Goal: Task Accomplishment & Management: Manage account settings

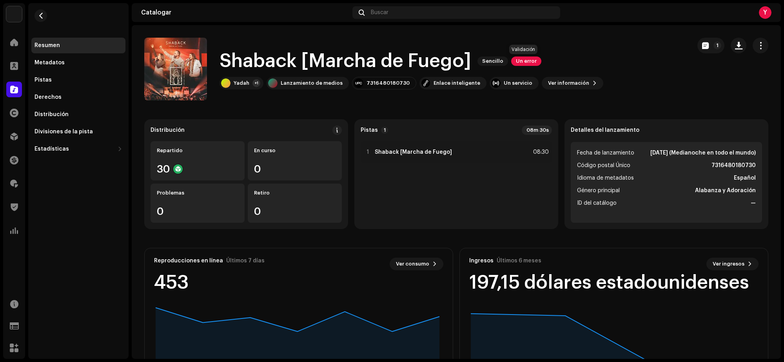
click at [524, 58] on font "Un error" at bounding box center [526, 60] width 21 height 5
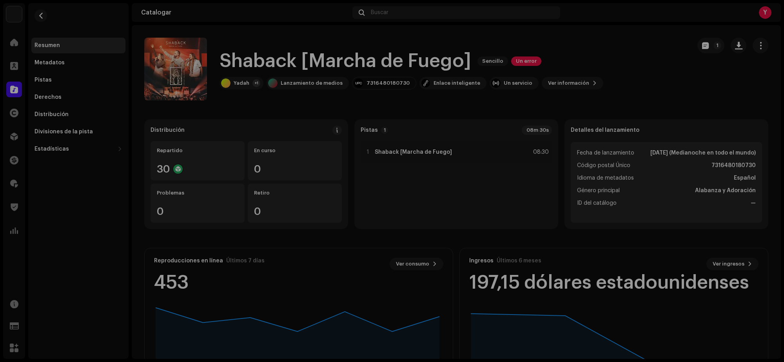
click at [511, 222] on div "Errores de validación Aborde las siguientes cuestiones antes de distribuir. Pis…" at bounding box center [392, 181] width 784 height 362
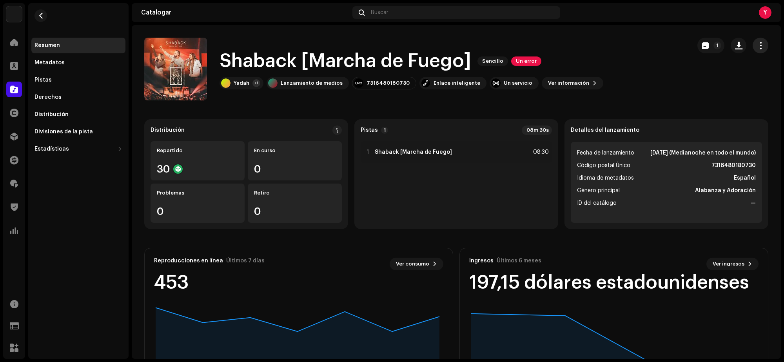
click at [759, 44] on span "button" at bounding box center [760, 45] width 7 height 6
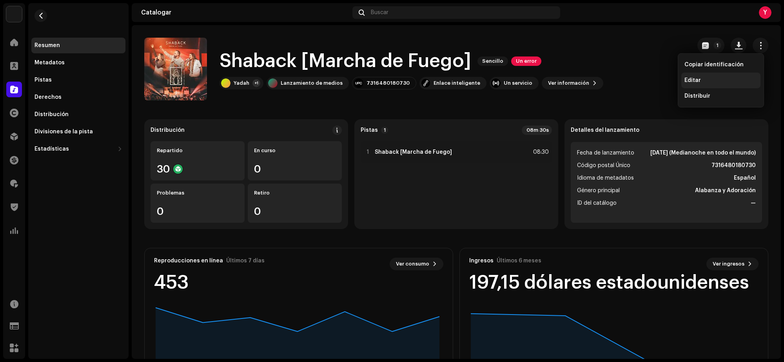
click at [707, 81] on div "Editar" at bounding box center [720, 80] width 73 height 6
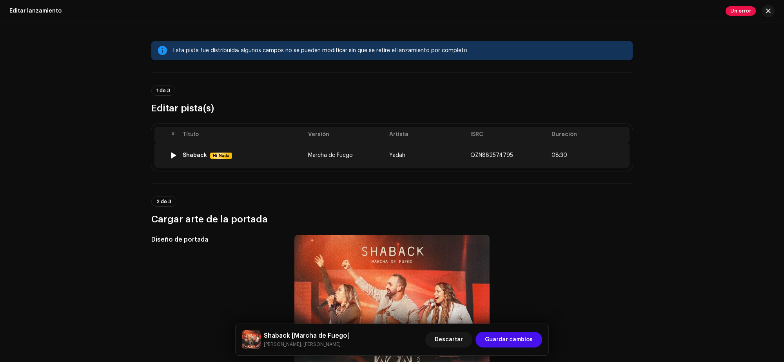
click at [293, 165] on td "Shaback Hi-Nada" at bounding box center [242, 155] width 125 height 25
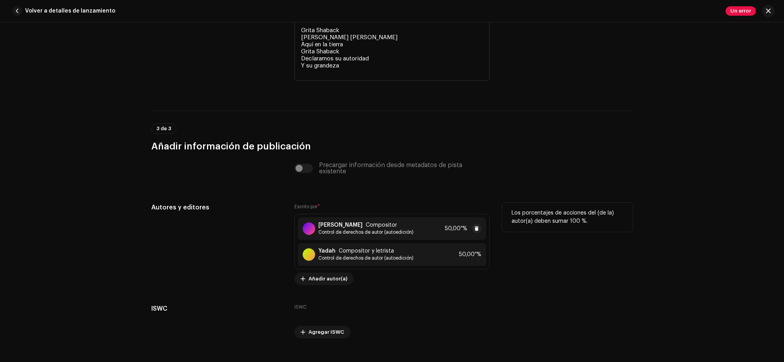
scroll to position [1816, 0]
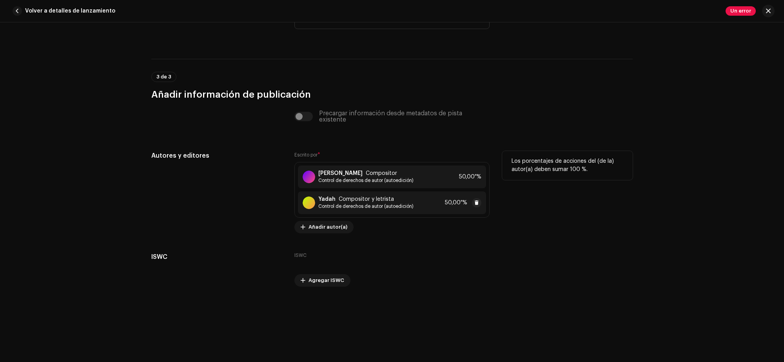
click at [355, 203] on span "Control de derechos de autor (autoedición)" at bounding box center [365, 206] width 95 height 6
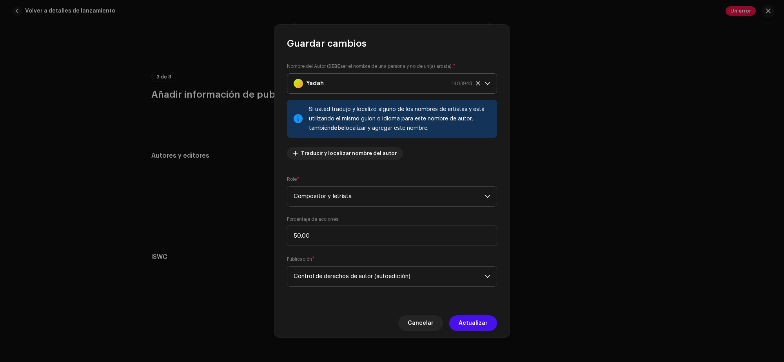
click at [478, 83] on icon at bounding box center [478, 83] width 4 height 4
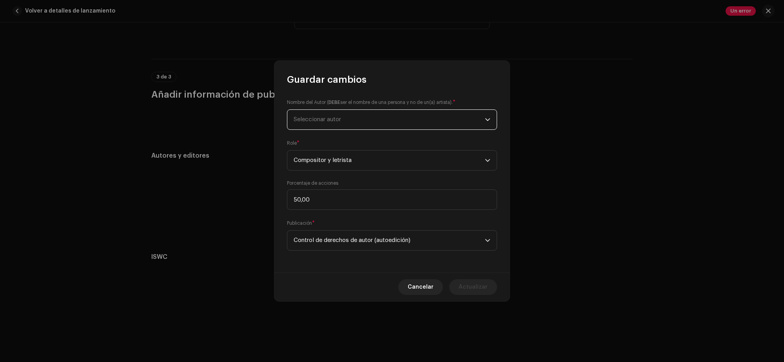
click at [362, 117] on span "Seleccionar autor" at bounding box center [389, 120] width 191 height 20
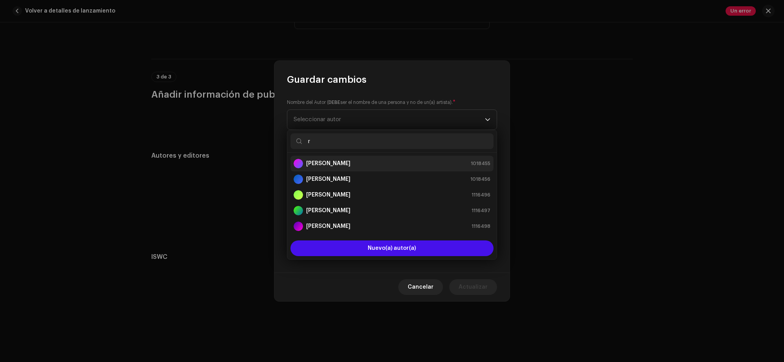
type input "r"
click at [354, 165] on div "[PERSON_NAME] 1018455" at bounding box center [392, 163] width 197 height 9
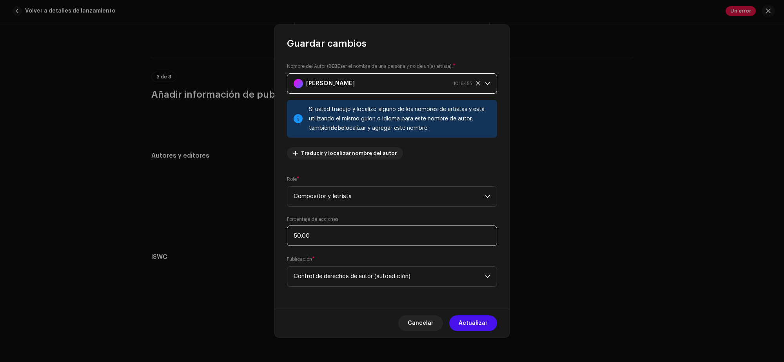
click at [297, 230] on input "50,00" at bounding box center [392, 235] width 210 height 20
type input "25,00"
click at [468, 324] on span "Actualizar" at bounding box center [473, 323] width 29 height 16
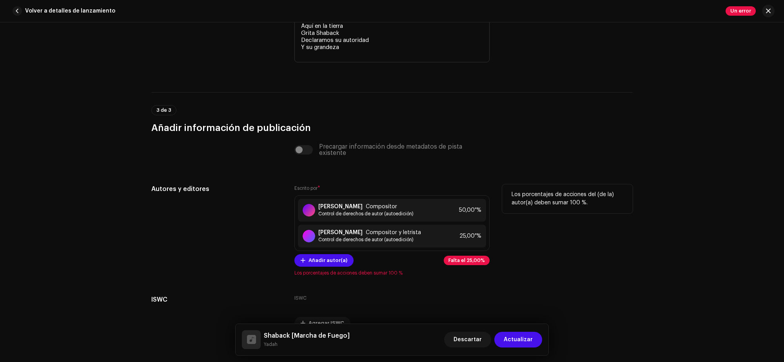
scroll to position [1825, 0]
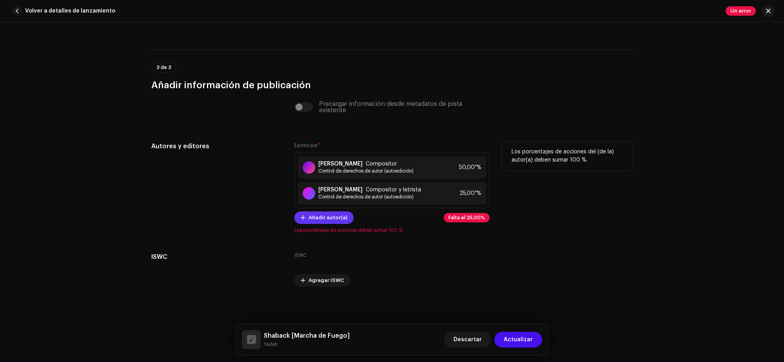
click at [316, 218] on span "Añadir autor(a)" at bounding box center [327, 218] width 39 height 16
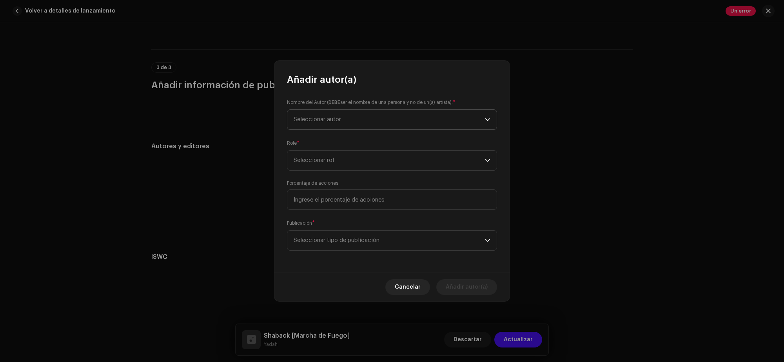
click at [334, 128] on span "Seleccionar autor" at bounding box center [389, 120] width 191 height 20
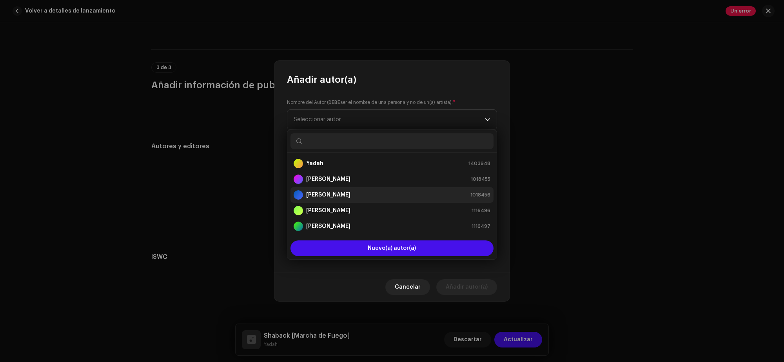
click at [365, 193] on div "[PERSON_NAME] 1018456" at bounding box center [392, 194] width 197 height 9
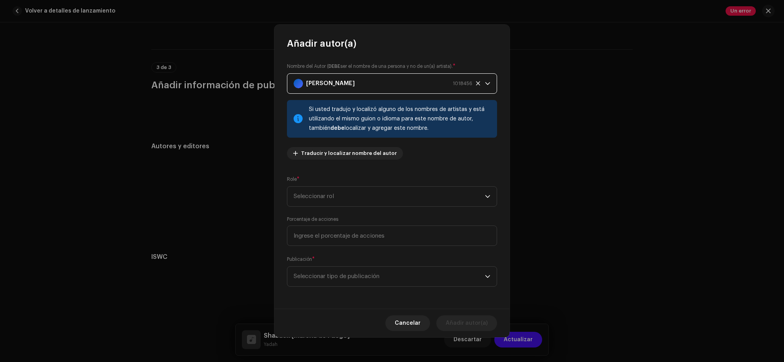
click at [365, 193] on span "Seleccionar rol" at bounding box center [389, 197] width 191 height 20
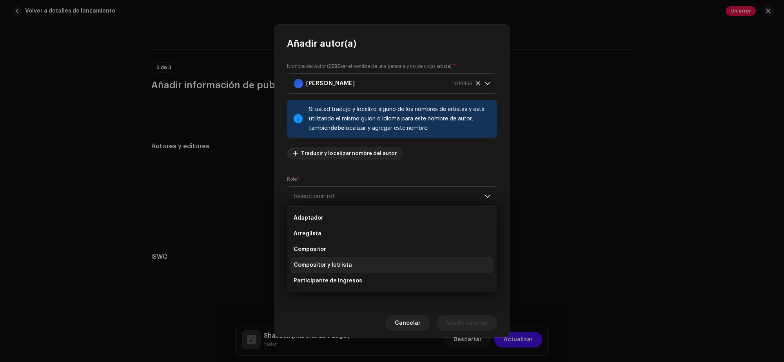
click at [359, 263] on li "Compositor y letrista" at bounding box center [391, 265] width 203 height 16
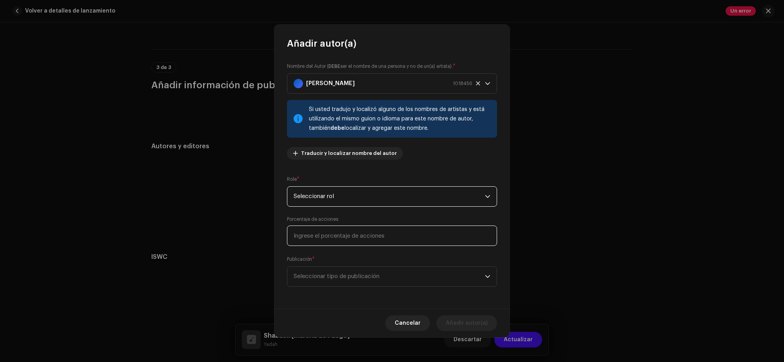
click at [368, 239] on input at bounding box center [392, 235] width 210 height 20
type input "25,00"
click at [353, 274] on font "Seleccionar tipo de publicación" at bounding box center [337, 276] width 86 height 6
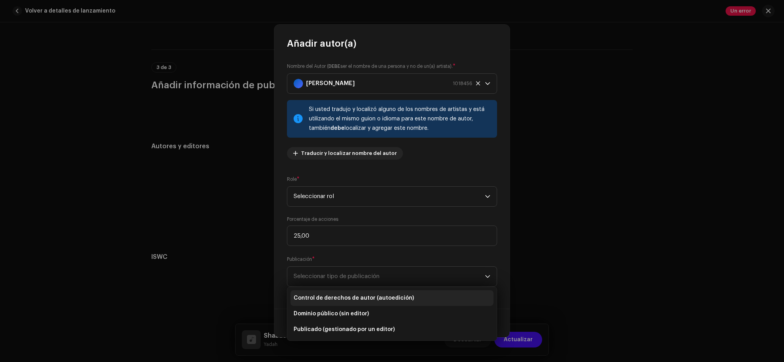
click at [401, 299] on font "Control de derechos de autor (autoedición)" at bounding box center [354, 297] width 120 height 5
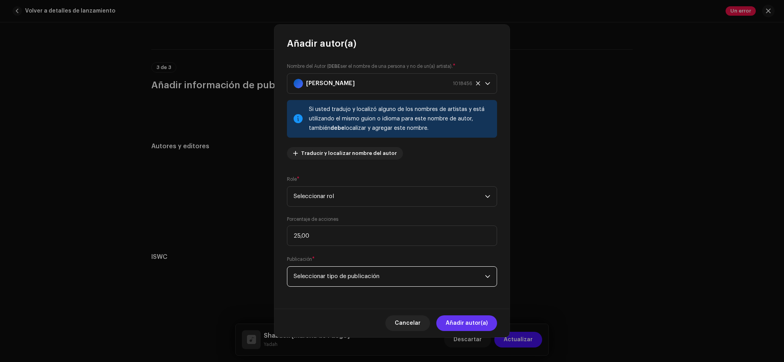
click at [473, 319] on span "Añadir autor(a)" at bounding box center [467, 323] width 42 height 16
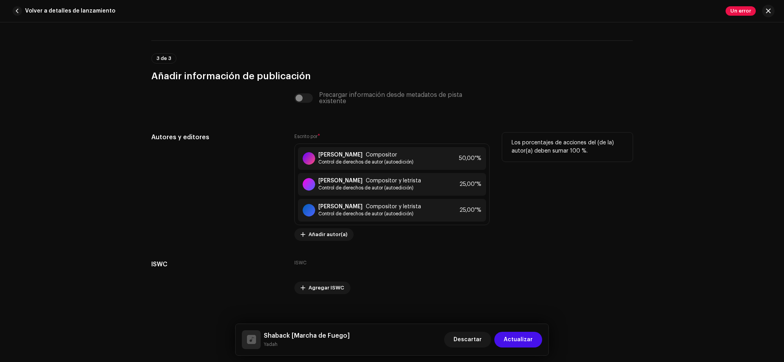
scroll to position [1841, 0]
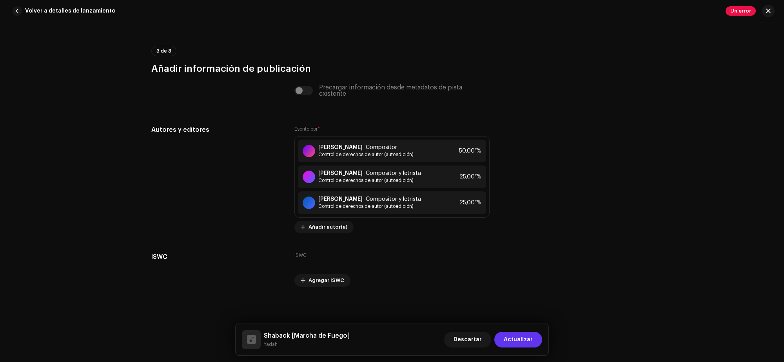
click at [530, 342] on span "Actualizar" at bounding box center [518, 340] width 29 height 16
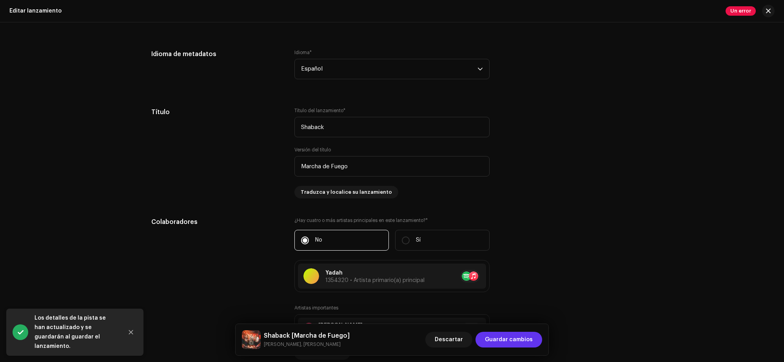
scroll to position [539, 0]
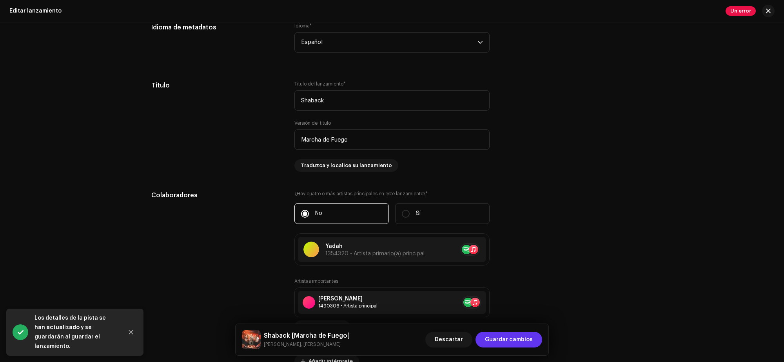
click at [512, 339] on font "Guardar cambios" at bounding box center [509, 339] width 48 height 5
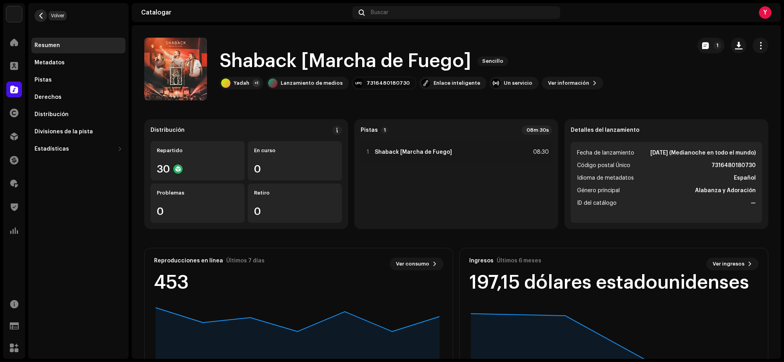
click at [42, 16] on span "button" at bounding box center [41, 16] width 6 height 6
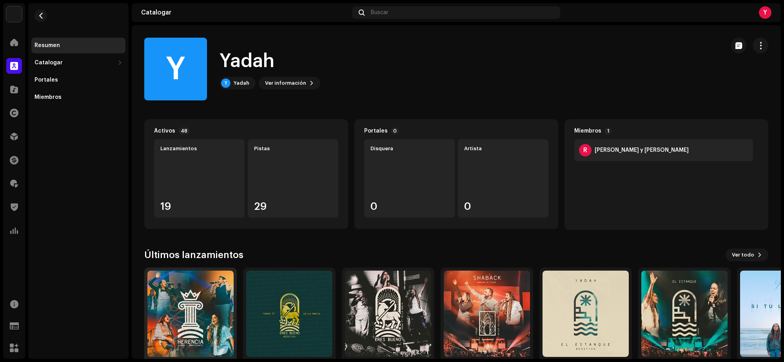
click at [191, 319] on img at bounding box center [190, 313] width 86 height 86
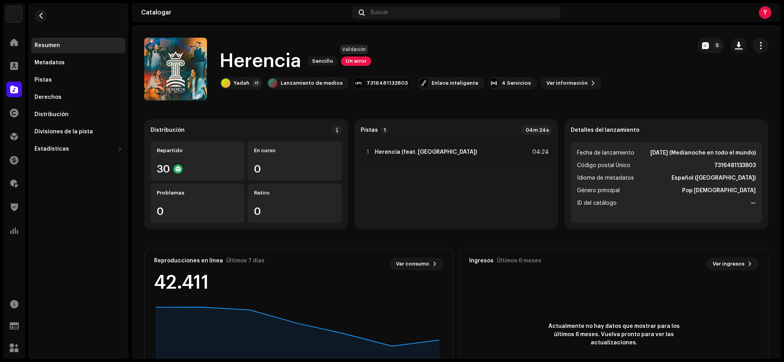
click at [356, 62] on font "Un error" at bounding box center [356, 60] width 21 height 5
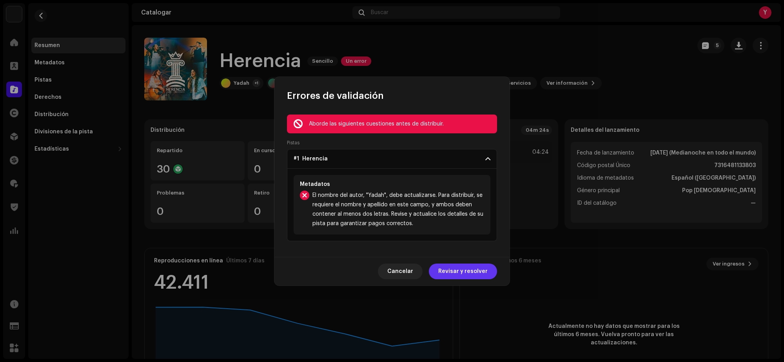
click at [463, 270] on font "Revisar y resolver" at bounding box center [462, 270] width 49 height 5
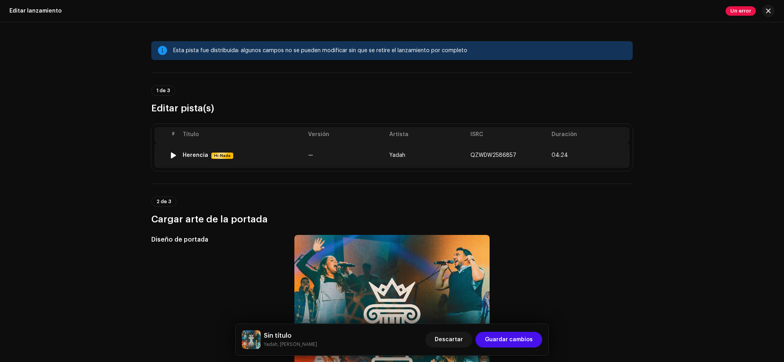
click at [309, 159] on td "—" at bounding box center [345, 155] width 81 height 25
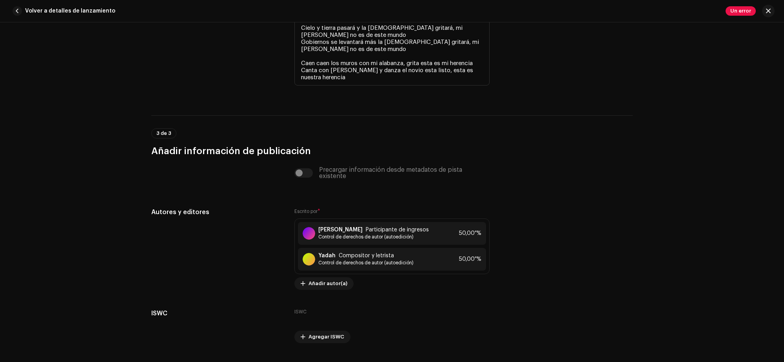
scroll to position [1825, 0]
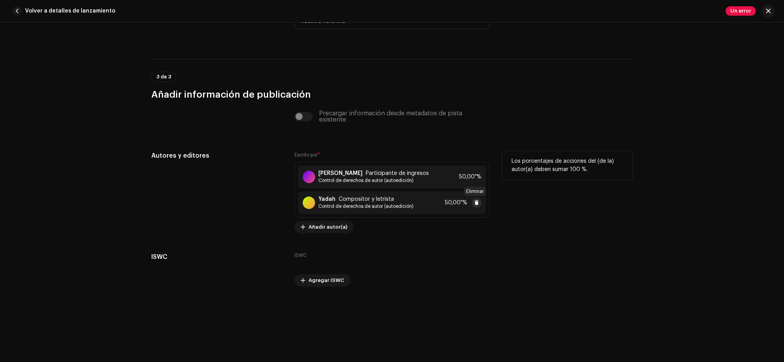
click at [478, 203] on button at bounding box center [476, 202] width 9 height 9
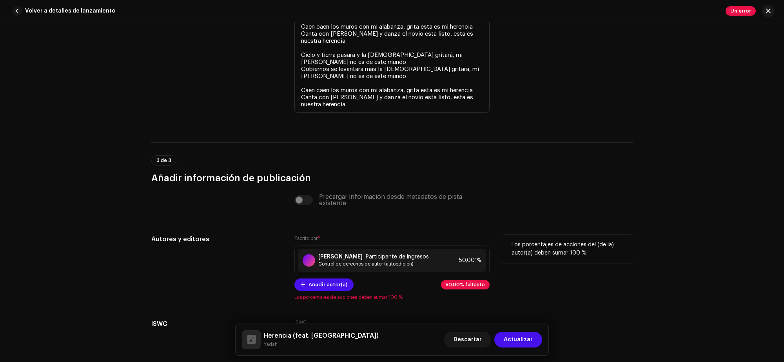
scroll to position [1809, 0]
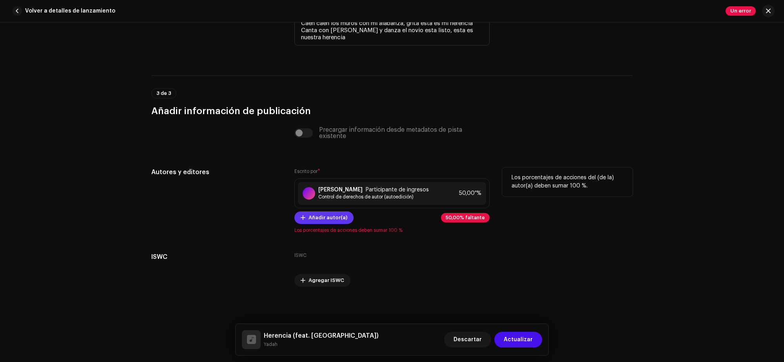
click at [328, 219] on font "Añadir autor(a)" at bounding box center [327, 217] width 39 height 5
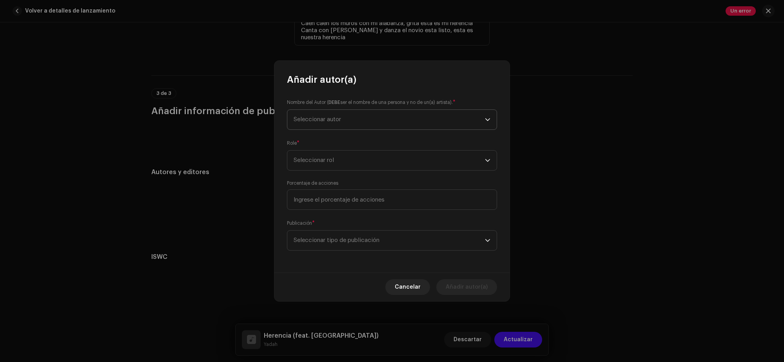
click at [334, 119] on font "Seleccionar autor" at bounding box center [317, 119] width 47 height 6
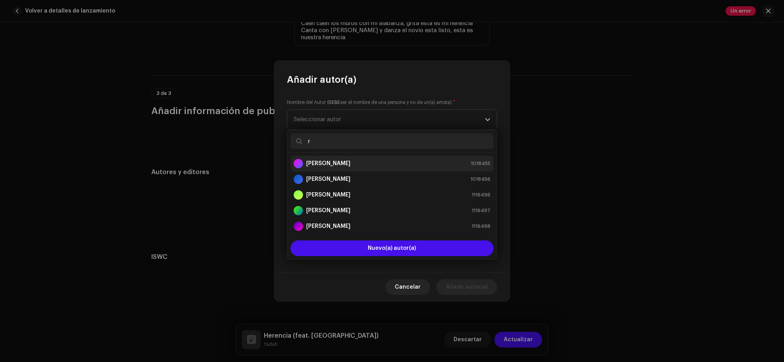
type input "r"
click at [342, 163] on div "[PERSON_NAME] 1018455" at bounding box center [392, 163] width 197 height 9
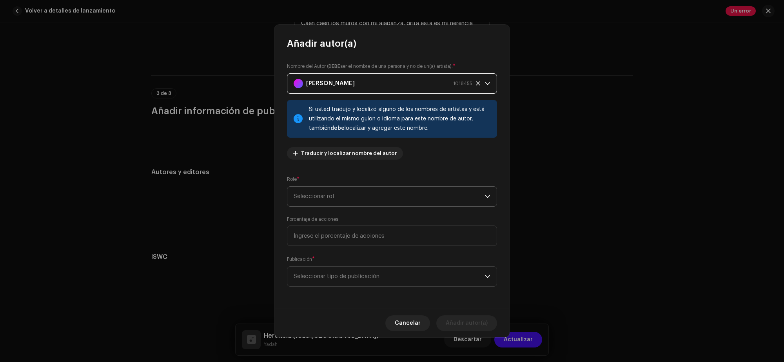
click at [340, 199] on span "Seleccionar rol" at bounding box center [389, 197] width 191 height 20
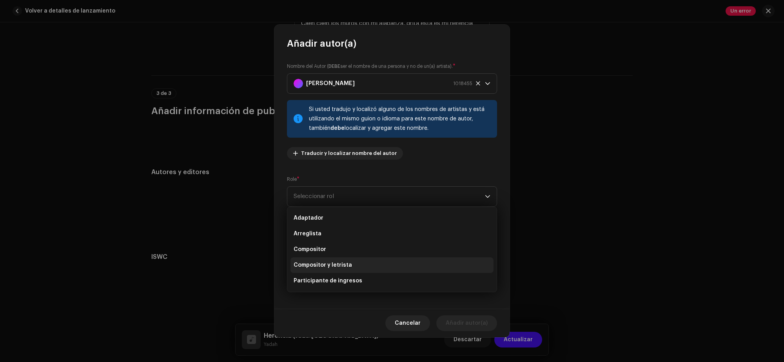
click at [341, 263] on font "Compositor y letrista" at bounding box center [323, 264] width 58 height 5
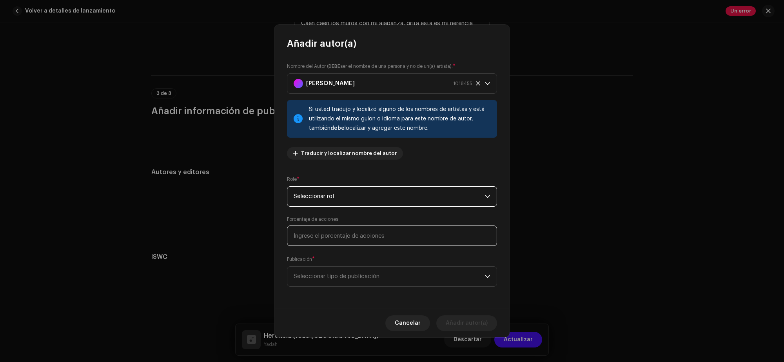
click at [341, 239] on input at bounding box center [392, 235] width 210 height 20
type input "25,00"
click at [327, 279] on font "Seleccionar tipo de publicación" at bounding box center [337, 276] width 86 height 6
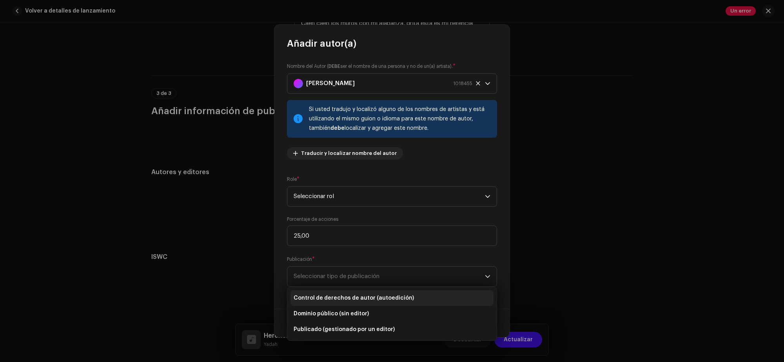
click at [328, 300] on font "Control de derechos de autor (autoedición)" at bounding box center [354, 297] width 120 height 5
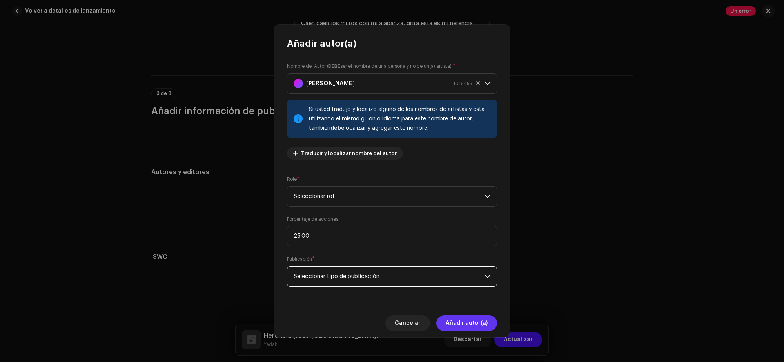
click at [469, 321] on font "Añadir autor(a)" at bounding box center [467, 322] width 42 height 5
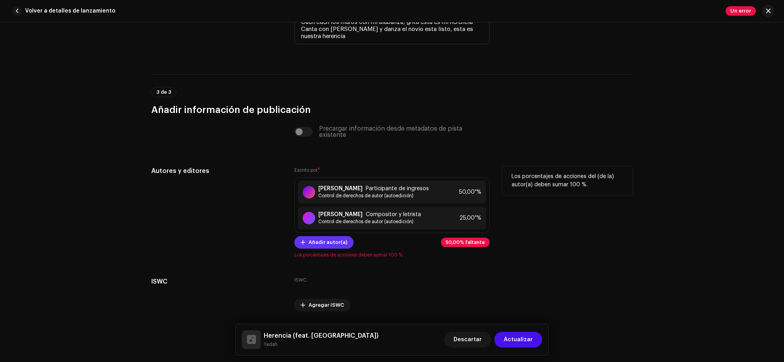
click at [323, 245] on font "Añadir autor(a)" at bounding box center [327, 241] width 39 height 5
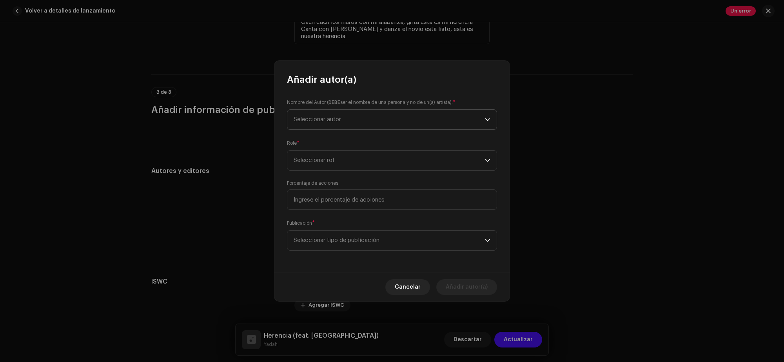
click at [332, 126] on span "Seleccionar autor" at bounding box center [389, 120] width 191 height 20
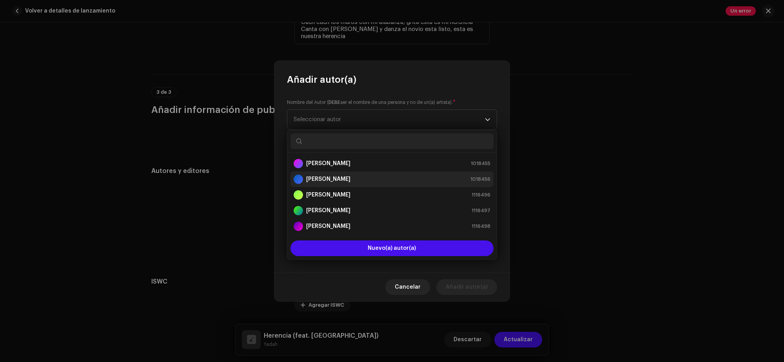
click at [334, 181] on font "[PERSON_NAME]" at bounding box center [328, 178] width 44 height 5
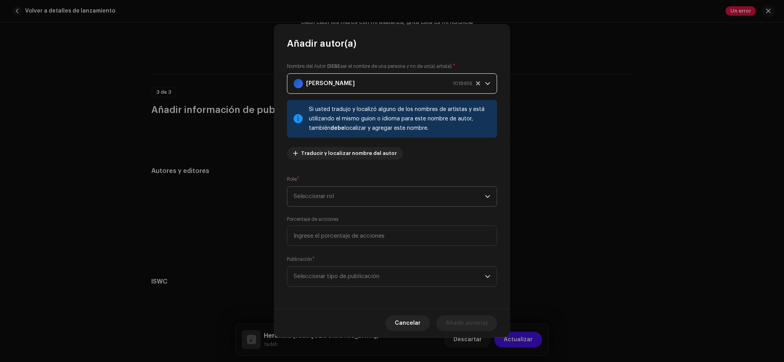
click at [330, 189] on span "Seleccionar rol" at bounding box center [389, 197] width 191 height 20
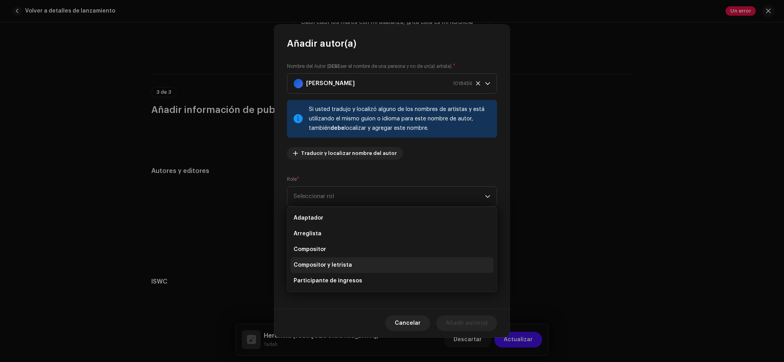
click at [352, 268] on li "Compositor y letrista" at bounding box center [391, 265] width 203 height 16
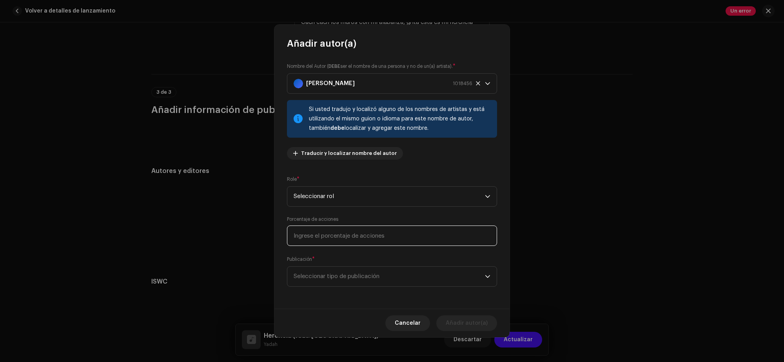
click at [341, 234] on input at bounding box center [392, 235] width 210 height 20
type input "25,00"
click at [332, 277] on font "Seleccionar tipo de publicación" at bounding box center [337, 276] width 86 height 6
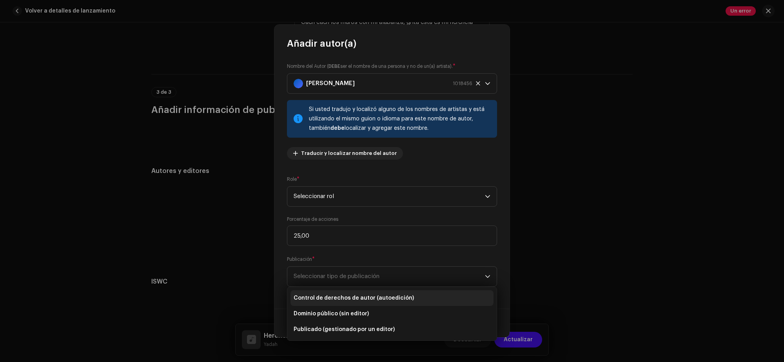
click at [338, 291] on li "Control de derechos de autor (autoedición)" at bounding box center [391, 298] width 203 height 16
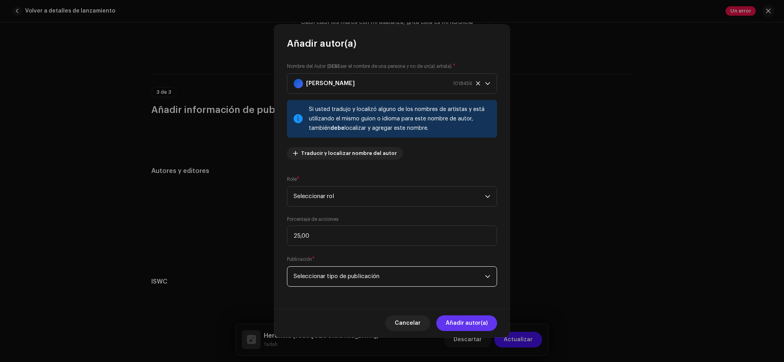
click at [470, 324] on font "Añadir autor(a)" at bounding box center [467, 322] width 42 height 5
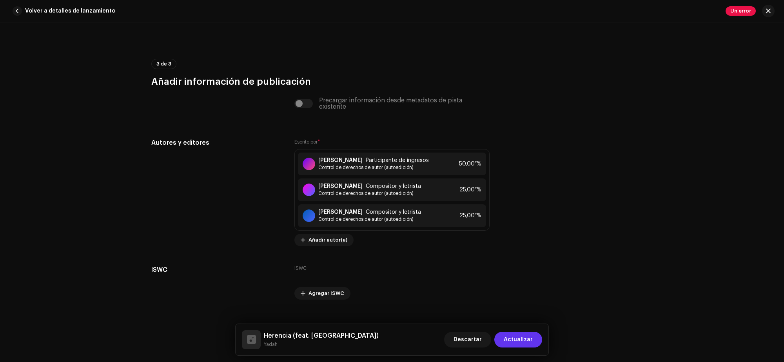
scroll to position [1851, 0]
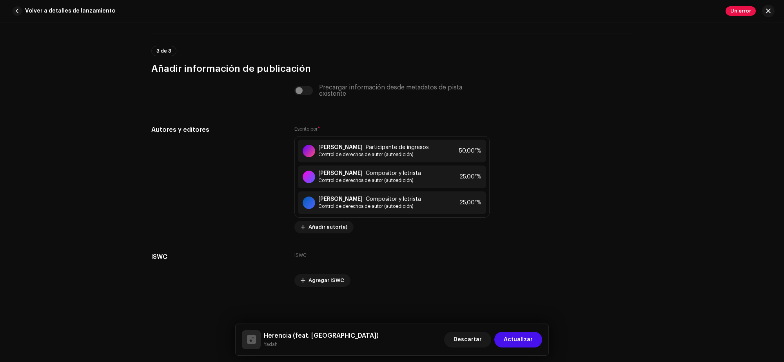
click at [534, 345] on button "Actualizar" at bounding box center [518, 340] width 48 height 16
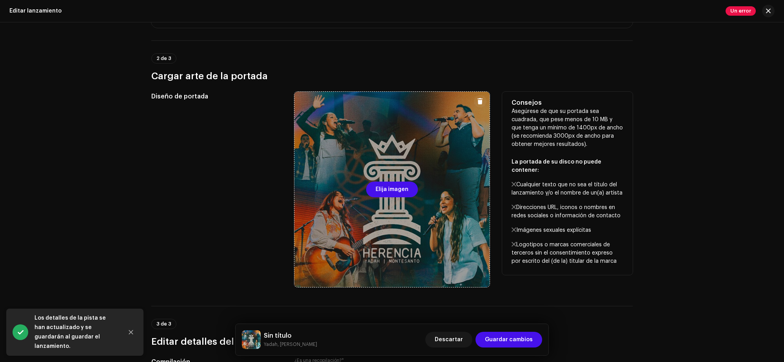
scroll to position [343, 0]
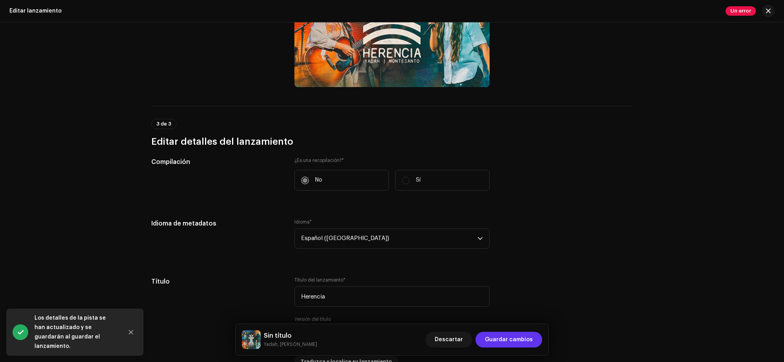
click at [511, 337] on font "Guardar cambios" at bounding box center [509, 339] width 48 height 5
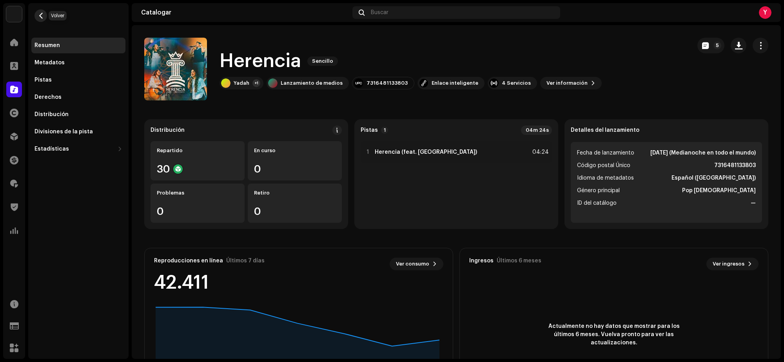
click at [43, 14] on span "button" at bounding box center [41, 16] width 6 height 6
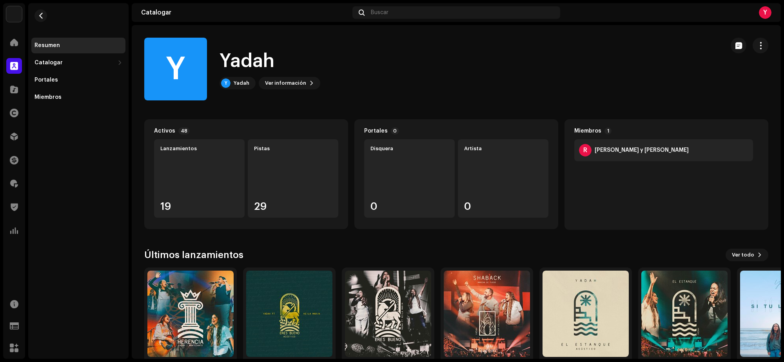
scroll to position [33, 0]
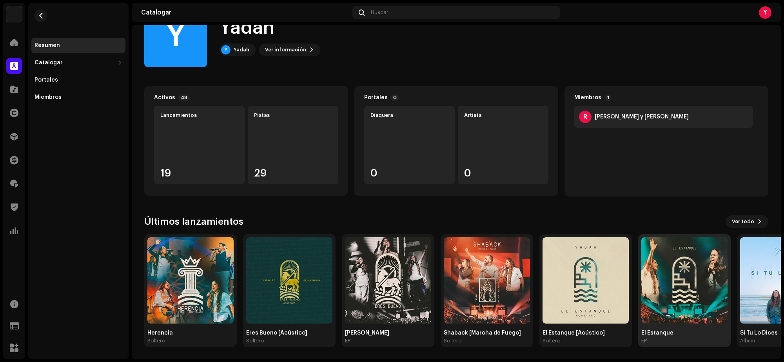
click at [672, 293] on img at bounding box center [684, 280] width 86 height 86
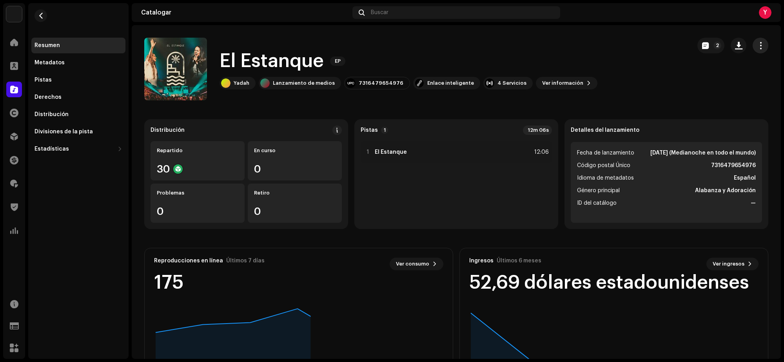
click at [757, 46] on span "button" at bounding box center [760, 45] width 7 height 6
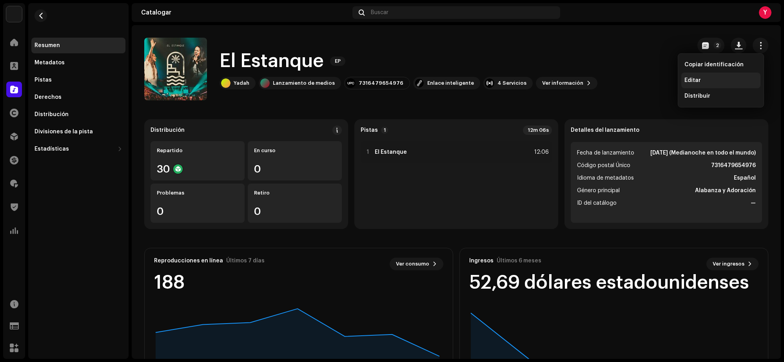
click at [700, 78] on font "Editar" at bounding box center [692, 80] width 16 height 5
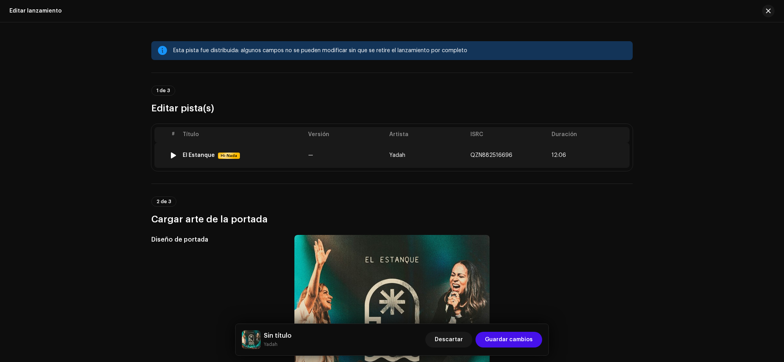
click at [323, 157] on td "—" at bounding box center [345, 155] width 81 height 25
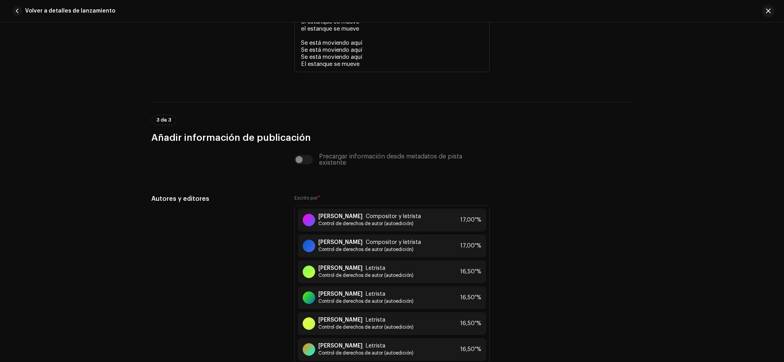
scroll to position [1813, 0]
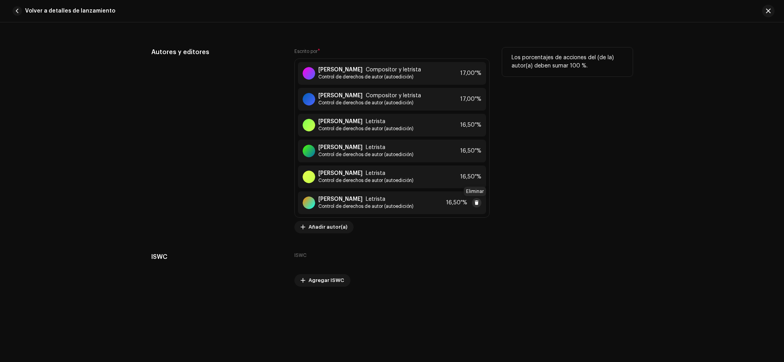
click at [475, 202] on span at bounding box center [476, 203] width 5 height 6
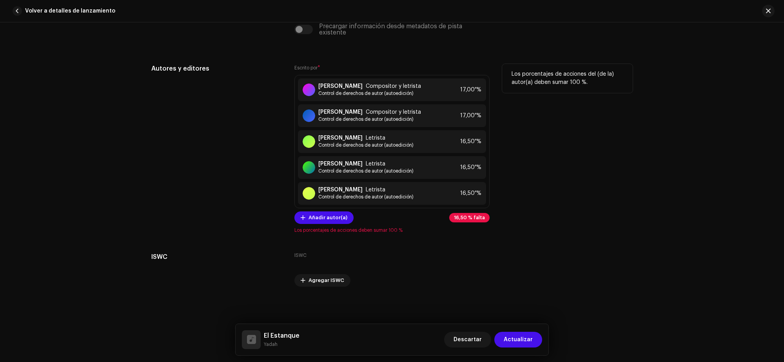
scroll to position [1663, 0]
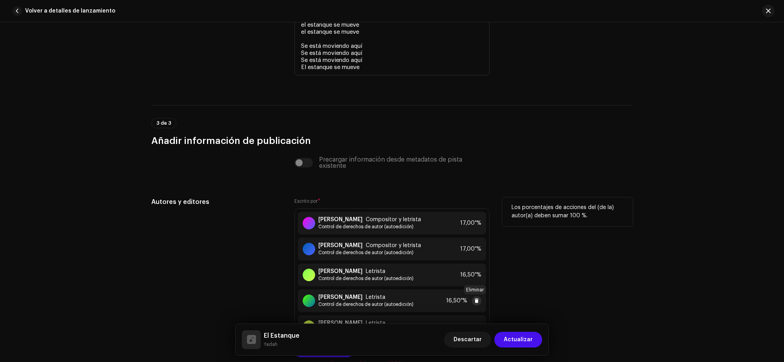
click at [474, 301] on span at bounding box center [476, 300] width 5 height 6
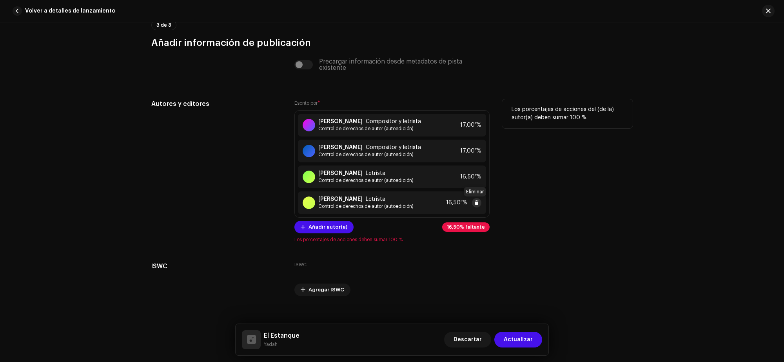
click at [476, 201] on span at bounding box center [476, 203] width 5 height 6
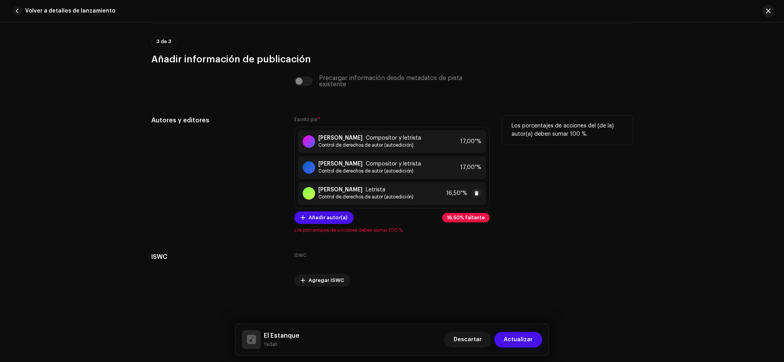
scroll to position [1745, 0]
click at [475, 195] on span at bounding box center [476, 193] width 5 height 6
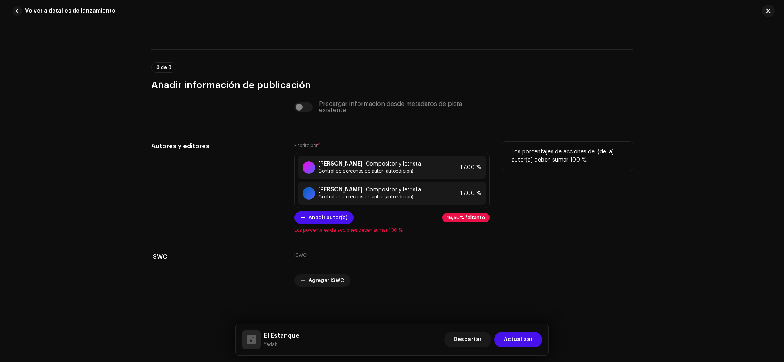
scroll to position [1719, 0]
click at [386, 165] on font "Compositor y letrista" at bounding box center [393, 163] width 55 height 5
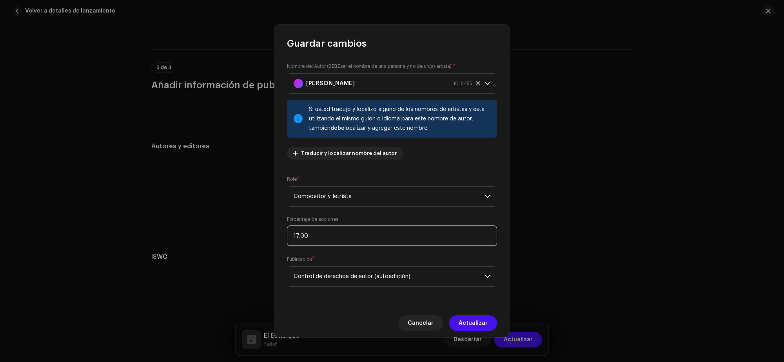
click at [318, 234] on input "17,00" at bounding box center [392, 235] width 210 height 20
type input "25,00"
click at [491, 324] on button "Actualizar" at bounding box center [473, 323] width 48 height 16
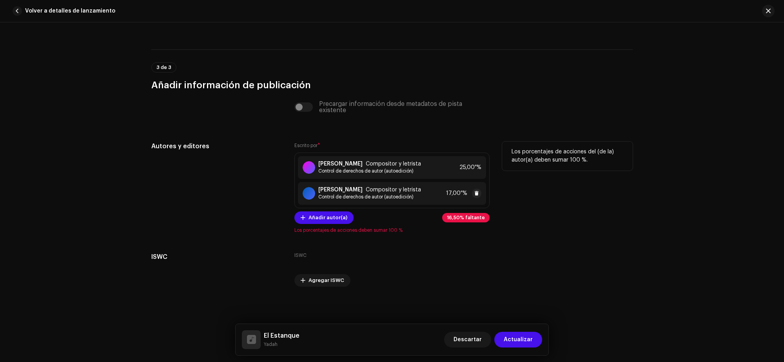
click at [436, 197] on div "[PERSON_NAME] Compositor y letrista Control de derechos de autor (autoedición) …" at bounding box center [392, 193] width 188 height 23
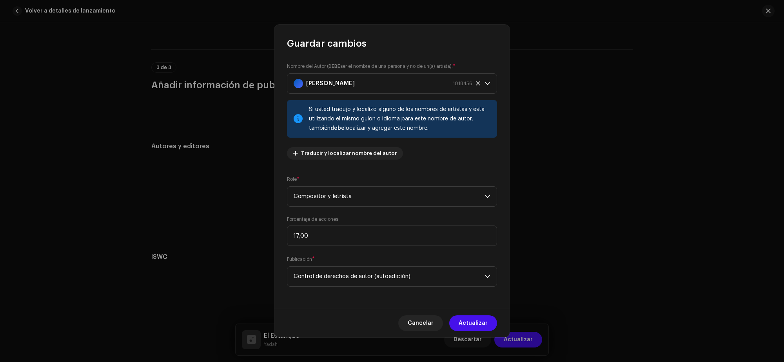
click at [344, 246] on div "Nombre del Autor ( DEBE ser el nombre de una persona y no de un(a) artista). * …" at bounding box center [391, 179] width 235 height 259
click at [341, 236] on input "17,00" at bounding box center [392, 235] width 210 height 20
type input "25,00"
click at [466, 328] on span "Actualizar" at bounding box center [473, 323] width 29 height 16
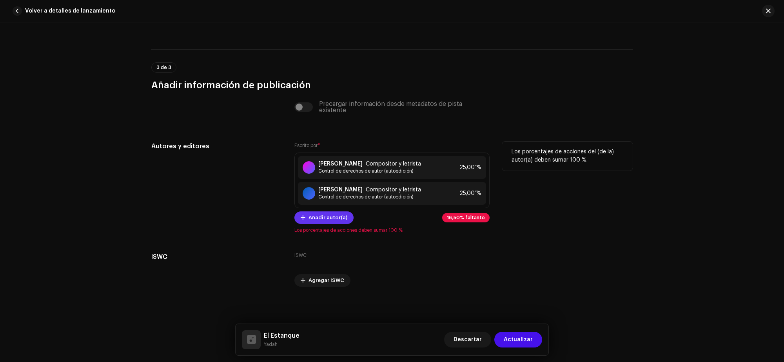
click at [328, 221] on span "Añadir autor(a)" at bounding box center [327, 218] width 39 height 16
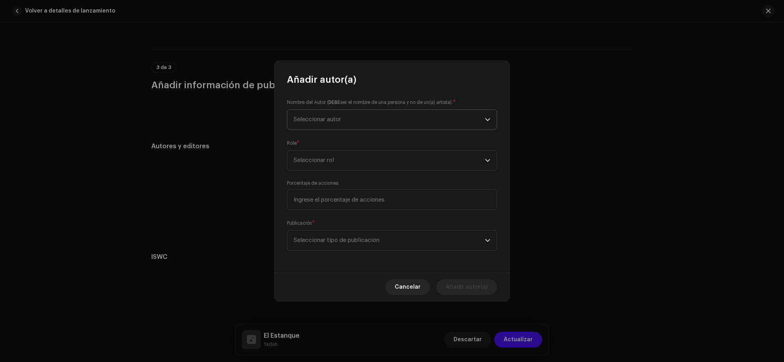
click at [326, 123] on span "Seleccionar autor" at bounding box center [389, 120] width 191 height 20
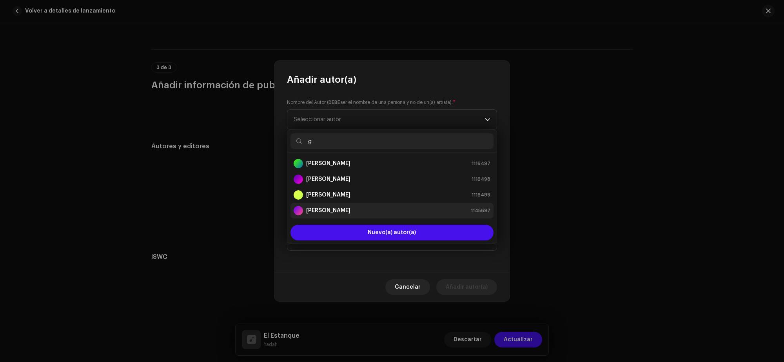
type input "g"
click at [354, 210] on div "[PERSON_NAME] 1145697" at bounding box center [392, 210] width 197 height 9
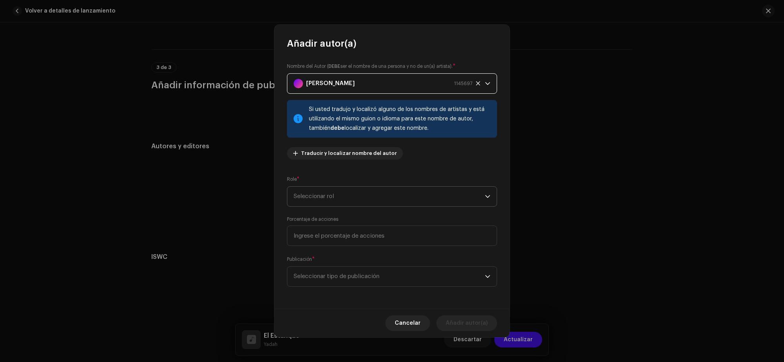
click at [325, 193] on span "Seleccionar rol" at bounding box center [389, 197] width 191 height 20
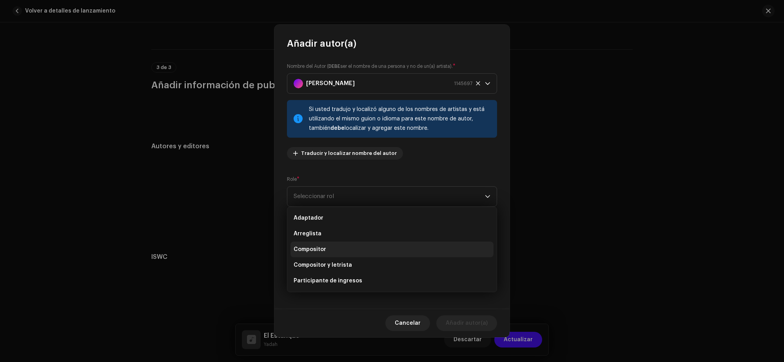
click at [347, 249] on li "Compositor" at bounding box center [391, 249] width 203 height 16
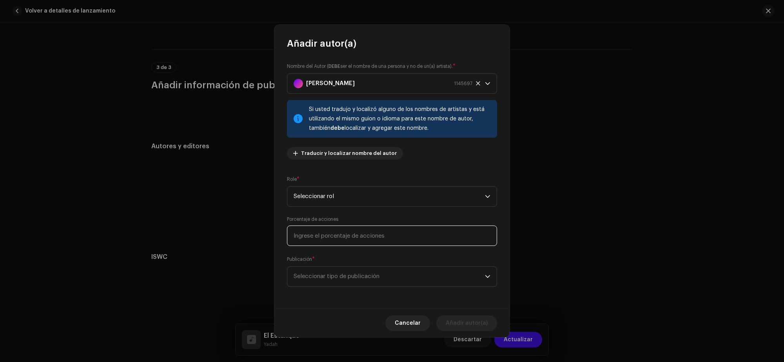
click at [348, 239] on input at bounding box center [392, 235] width 210 height 20
type input "50,00"
click at [367, 285] on span "Seleccionar tipo de publicación" at bounding box center [389, 277] width 191 height 20
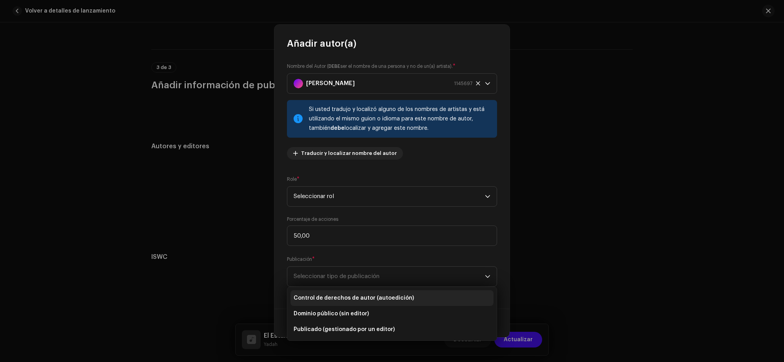
click at [374, 301] on span "Control de derechos de autor (autoedición)" at bounding box center [354, 298] width 120 height 8
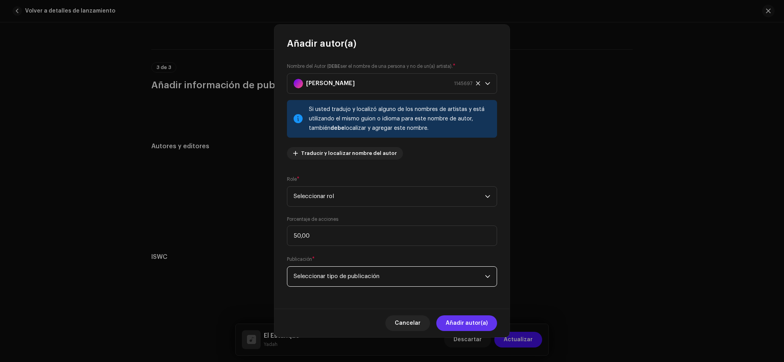
click at [459, 328] on span "Añadir autor(a)" at bounding box center [467, 323] width 42 height 16
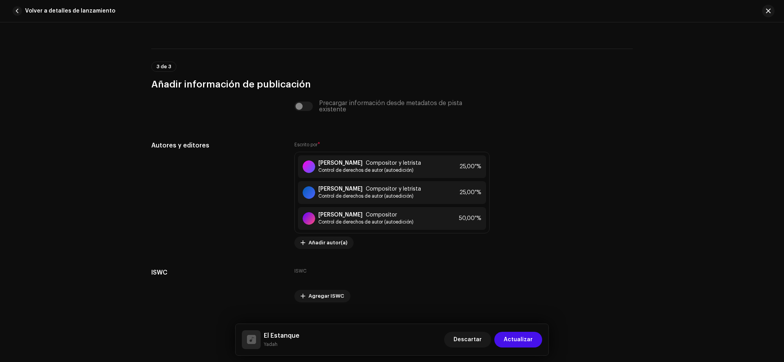
scroll to position [1736, 0]
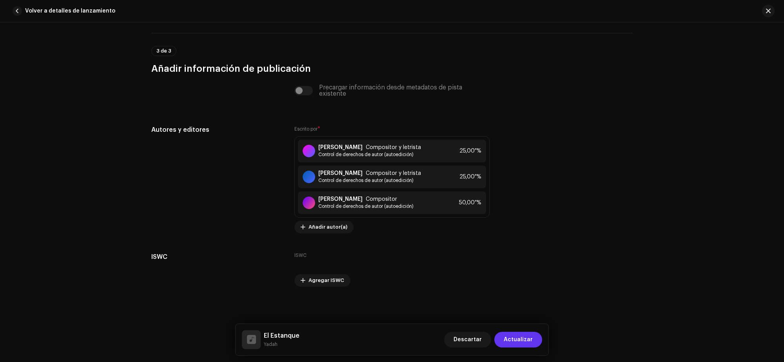
click at [508, 338] on font "Actualizar" at bounding box center [518, 339] width 29 height 5
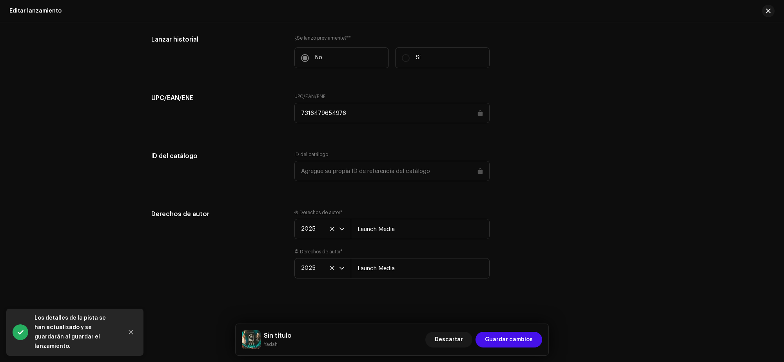
scroll to position [1086, 0]
click at [511, 342] on font "Guardar cambios" at bounding box center [509, 339] width 48 height 5
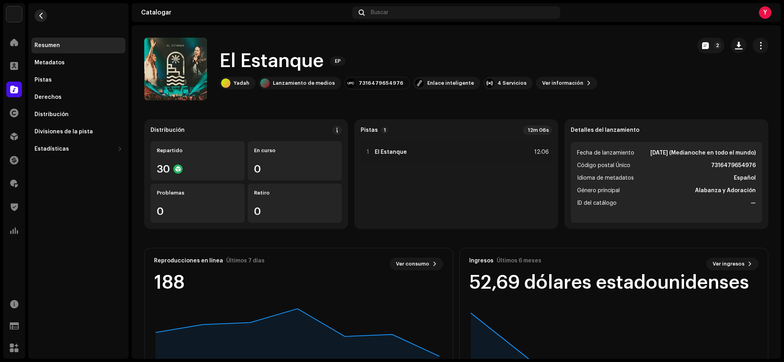
click at [45, 15] on button "button" at bounding box center [40, 15] width 13 height 13
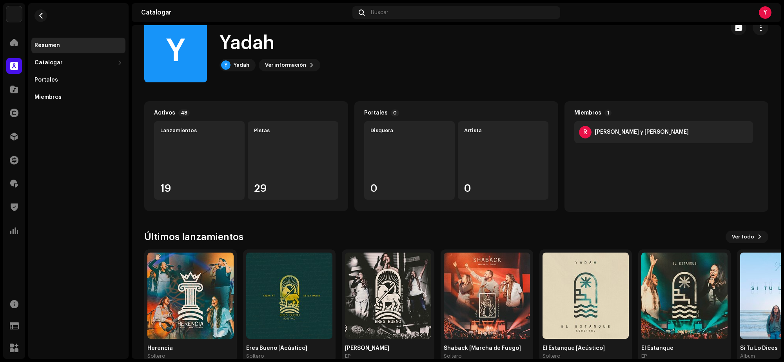
scroll to position [33, 0]
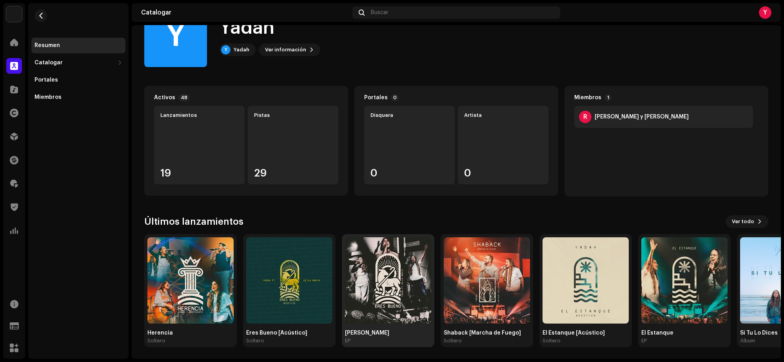
click at [387, 298] on img at bounding box center [388, 280] width 86 height 86
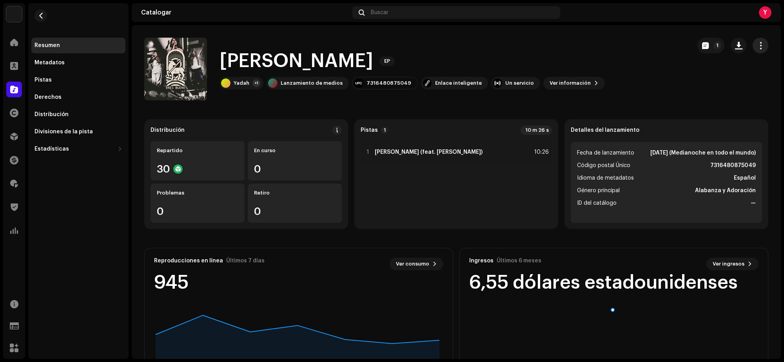
click at [753, 46] on button "button" at bounding box center [761, 46] width 16 height 16
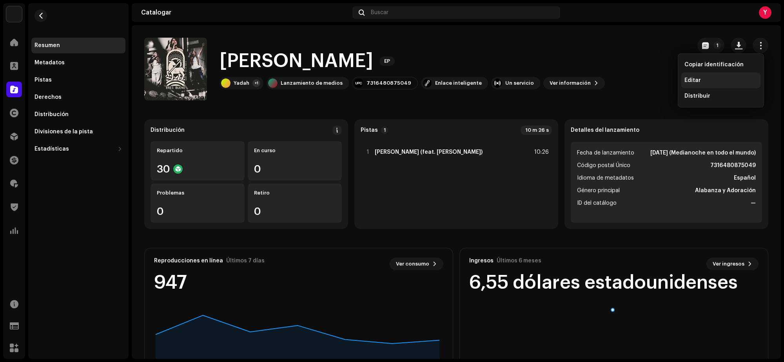
click at [710, 79] on div "Editar" at bounding box center [720, 80] width 73 height 6
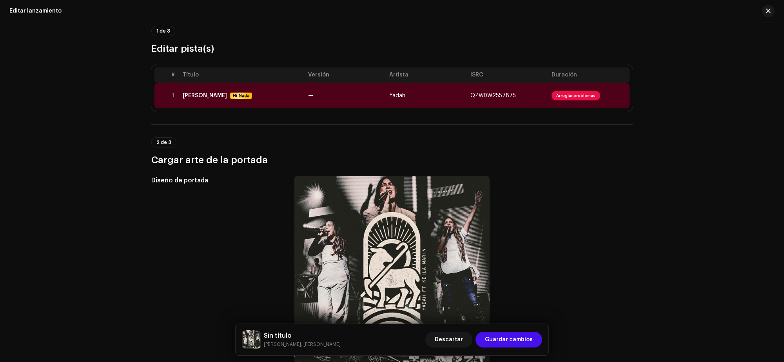
scroll to position [49, 0]
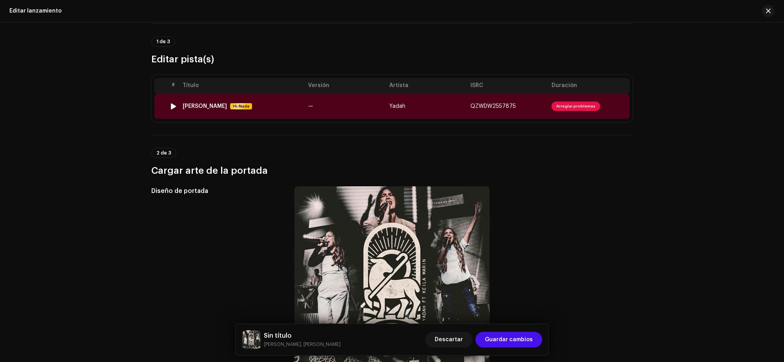
click at [357, 112] on td "—" at bounding box center [345, 106] width 81 height 25
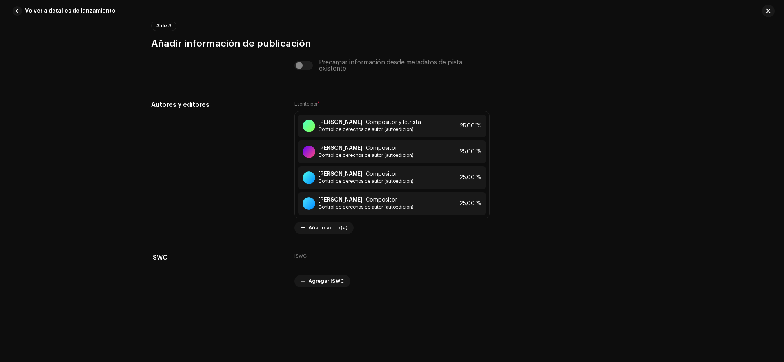
scroll to position [1705, 0]
click at [488, 203] on span at bounding box center [490, 203] width 5 height 6
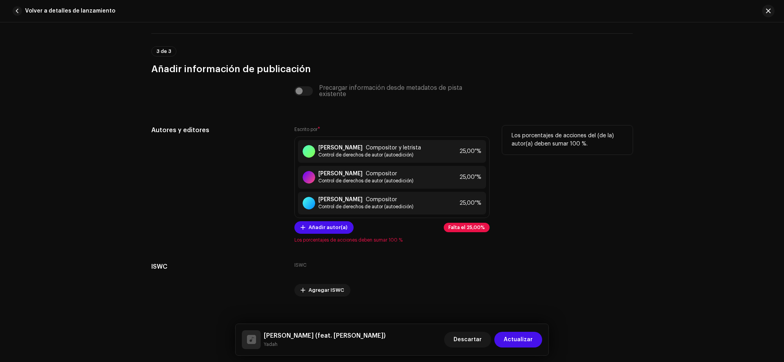
scroll to position [1689, 0]
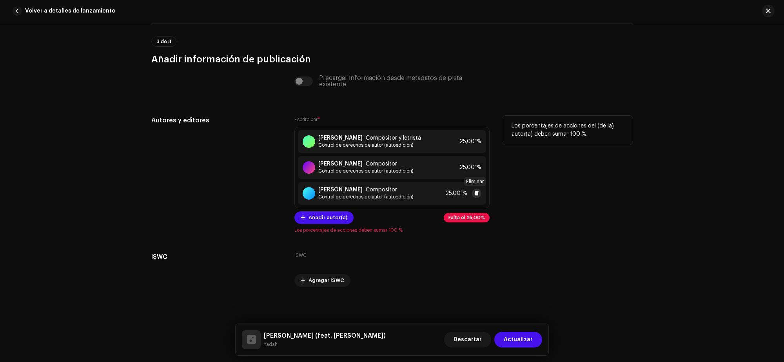
click at [475, 195] on span at bounding box center [476, 193] width 5 height 6
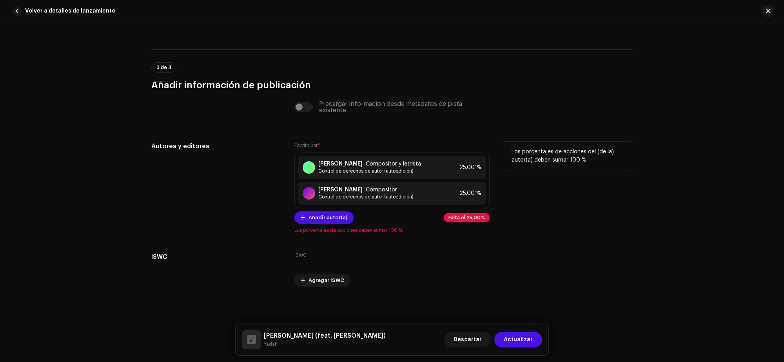
scroll to position [1663, 0]
click at [475, 168] on span at bounding box center [476, 167] width 5 height 6
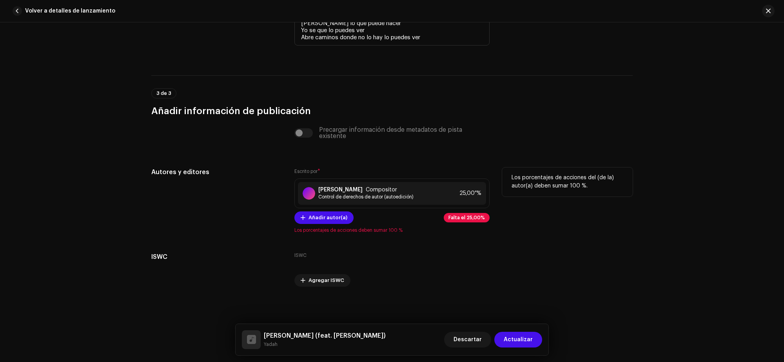
scroll to position [1637, 0]
click at [312, 217] on font "Añadir autor(a)" at bounding box center [327, 217] width 39 height 5
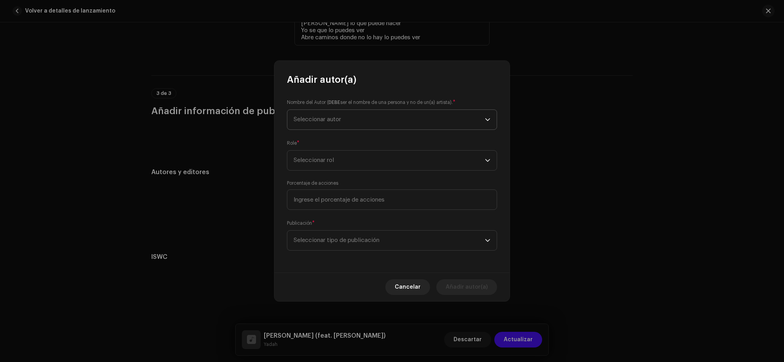
click at [328, 126] on span "Seleccionar autor" at bounding box center [389, 120] width 191 height 20
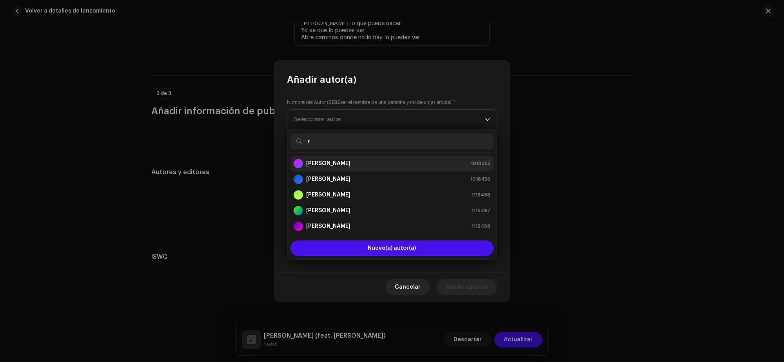
type input "r"
click at [342, 167] on div "[PERSON_NAME] 1018455" at bounding box center [392, 163] width 197 height 9
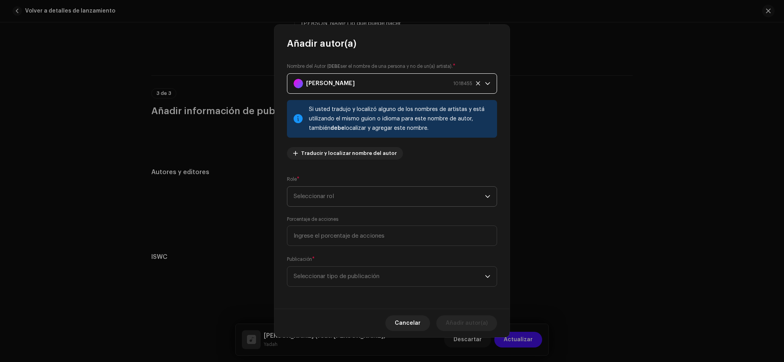
click at [339, 200] on span "Seleccionar rol" at bounding box center [389, 197] width 191 height 20
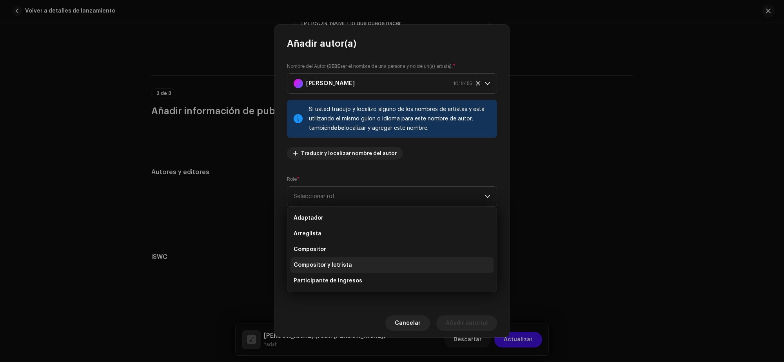
click at [334, 265] on font "Compositor y letrista" at bounding box center [323, 264] width 58 height 5
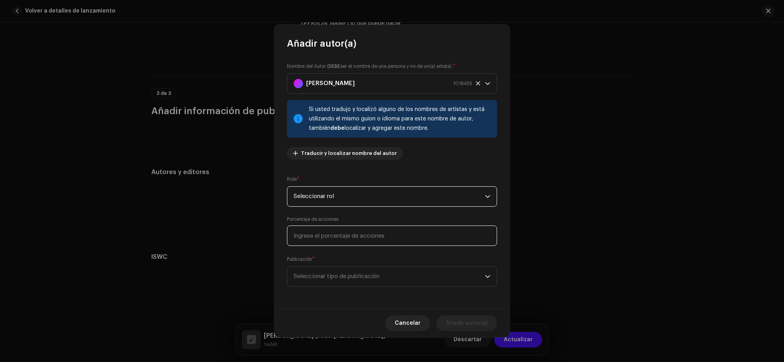
click at [345, 239] on input at bounding box center [392, 235] width 210 height 20
type input "25,00"
click at [334, 277] on font "Seleccionar tipo de publicación" at bounding box center [337, 276] width 86 height 6
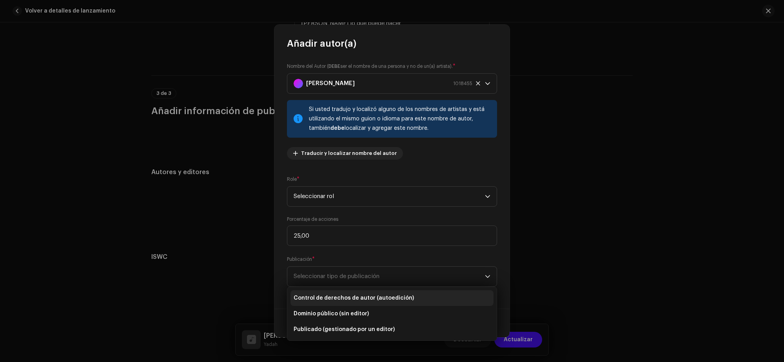
click at [340, 296] on font "Control de derechos de autor (autoedición)" at bounding box center [354, 297] width 120 height 5
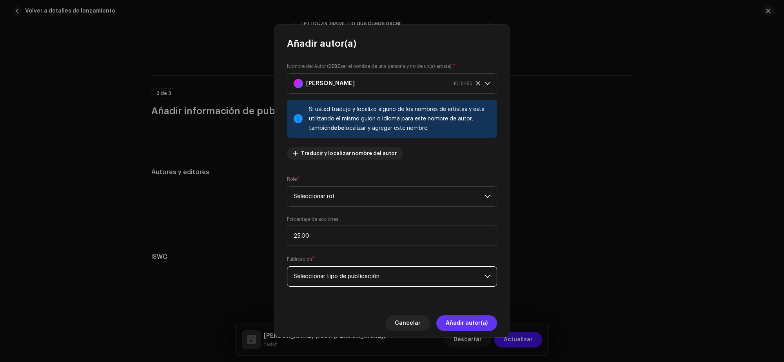
drag, startPoint x: 464, startPoint y: 328, endPoint x: 451, endPoint y: 316, distance: 17.2
click at [463, 328] on span "Añadir autor(a)" at bounding box center [467, 323] width 42 height 16
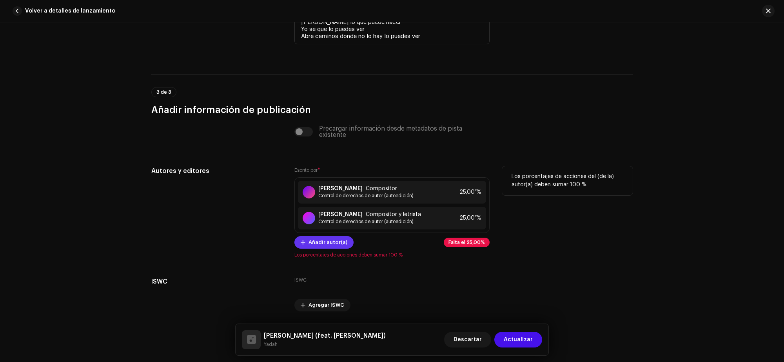
click at [324, 241] on font "Añadir autor(a)" at bounding box center [327, 241] width 39 height 5
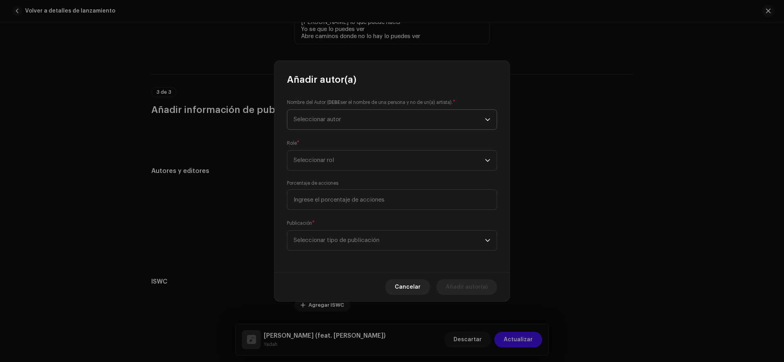
click at [343, 126] on span "Seleccionar autor" at bounding box center [389, 120] width 191 height 20
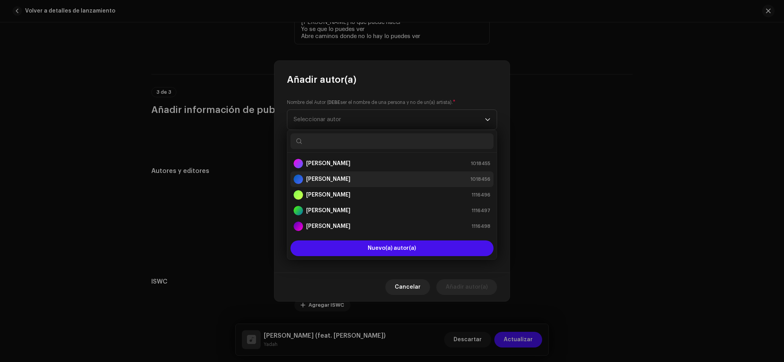
click at [347, 179] on div "[PERSON_NAME] 1018456" at bounding box center [392, 178] width 197 height 9
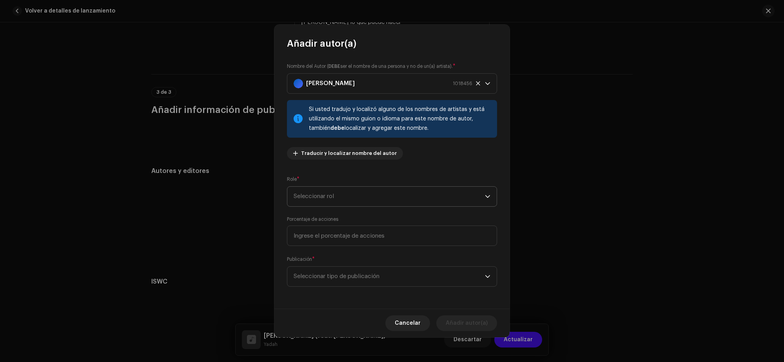
click at [333, 192] on span "Seleccionar rol" at bounding box center [389, 197] width 191 height 20
click at [342, 267] on font "Compositor y letrista" at bounding box center [323, 264] width 58 height 5
click at [328, 236] on input at bounding box center [392, 235] width 210 height 20
type input "25,00"
click at [338, 285] on span "Seleccionar tipo de publicación" at bounding box center [389, 277] width 191 height 20
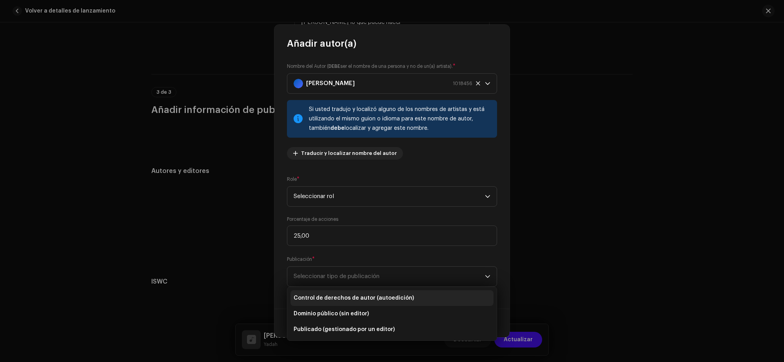
click at [336, 292] on li "Control de derechos de autor (autoedición)" at bounding box center [391, 298] width 203 height 16
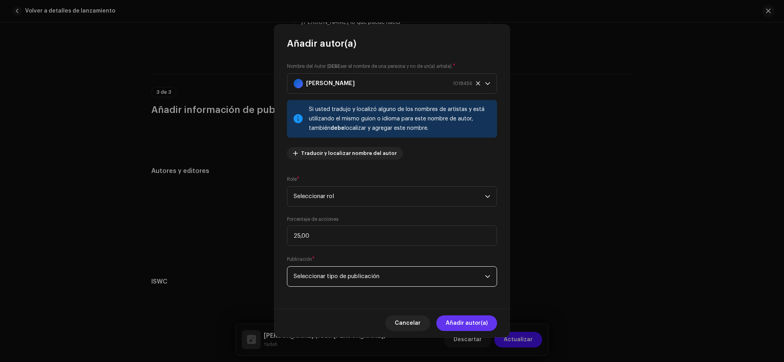
click at [460, 323] on font "Añadir autor(a)" at bounding box center [467, 322] width 42 height 5
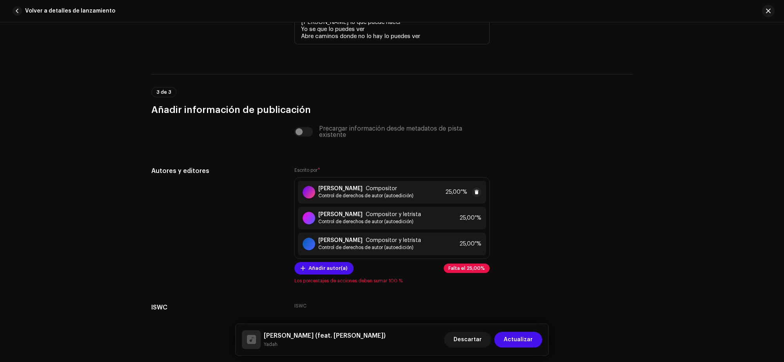
click at [359, 192] on strong "[PERSON_NAME]" at bounding box center [340, 188] width 44 height 6
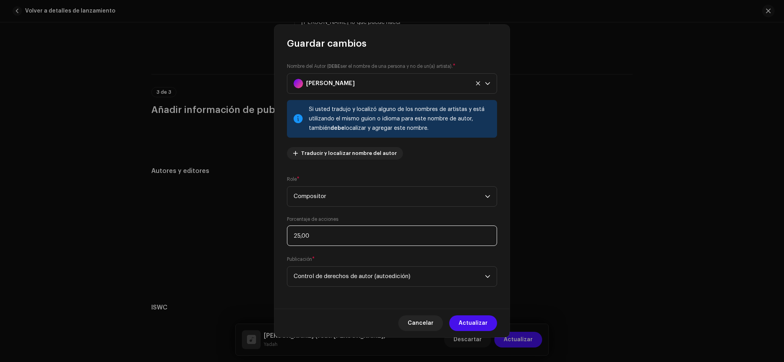
click at [332, 239] on input "25,00" at bounding box center [392, 235] width 210 height 20
type input "50,00"
click at [476, 320] on font "Actualizar" at bounding box center [473, 322] width 29 height 5
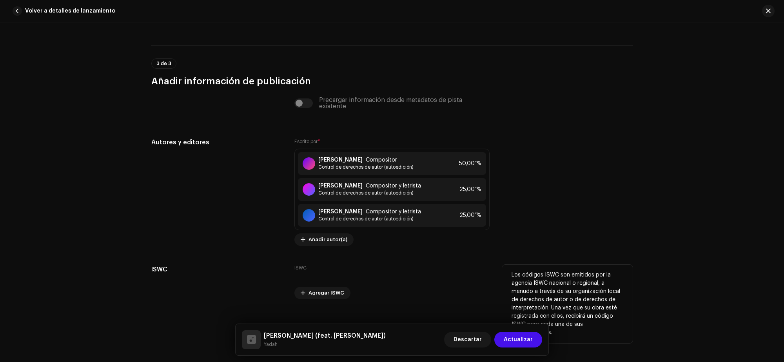
scroll to position [1679, 0]
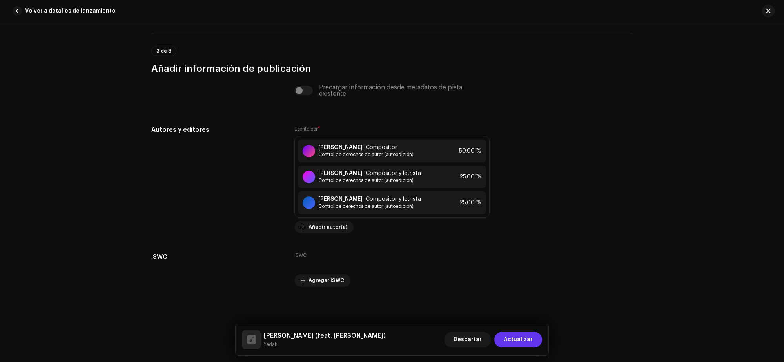
click at [518, 340] on font "Actualizar" at bounding box center [518, 339] width 29 height 5
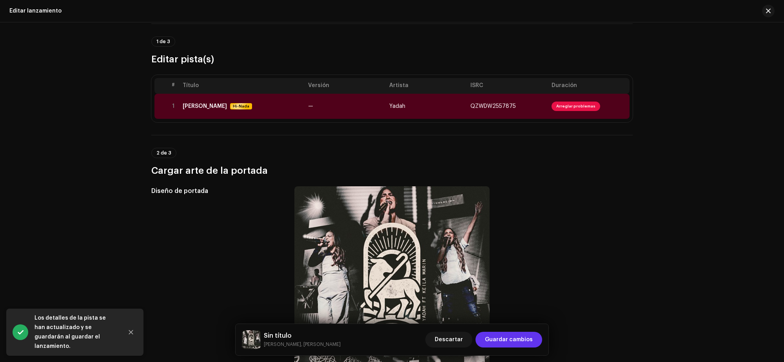
click at [514, 337] on font "Guardar cambios" at bounding box center [509, 339] width 48 height 5
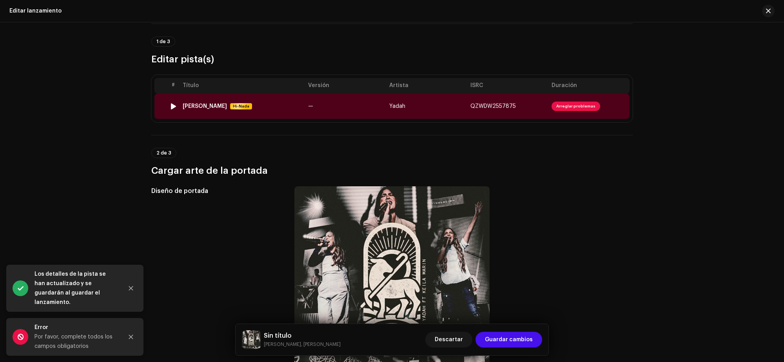
click at [395, 105] on font "Yadah" at bounding box center [397, 105] width 16 height 5
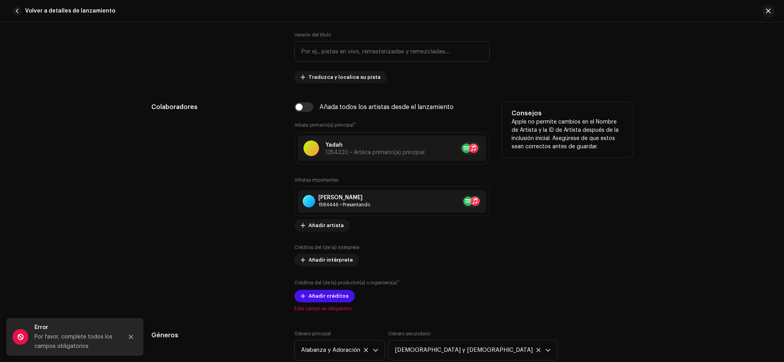
scroll to position [405, 0]
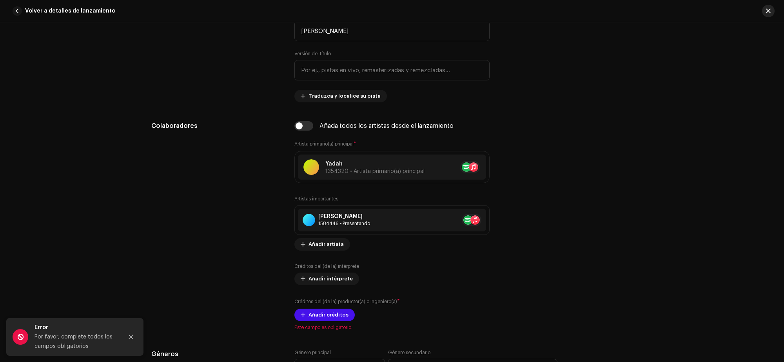
click at [766, 8] on span "button" at bounding box center [768, 11] width 5 height 6
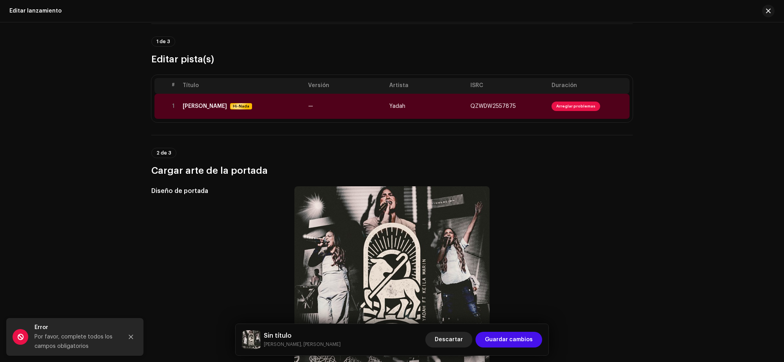
click at [457, 340] on font "Descartar" at bounding box center [449, 339] width 28 height 5
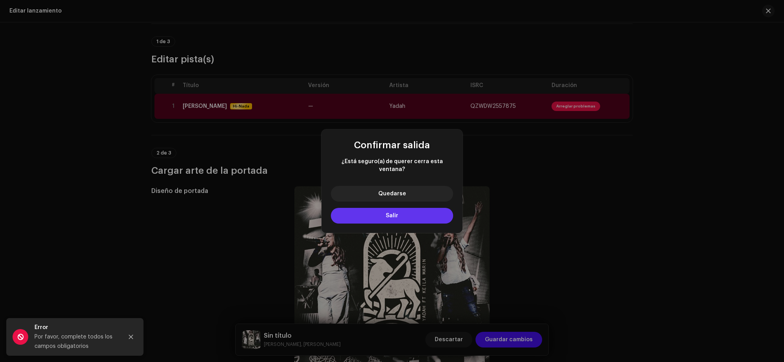
click at [391, 213] on font "Salir" at bounding box center [392, 215] width 13 height 5
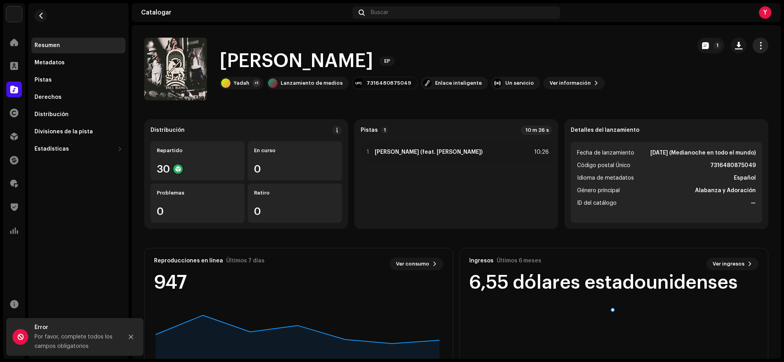
click at [757, 42] on span "button" at bounding box center [760, 45] width 7 height 6
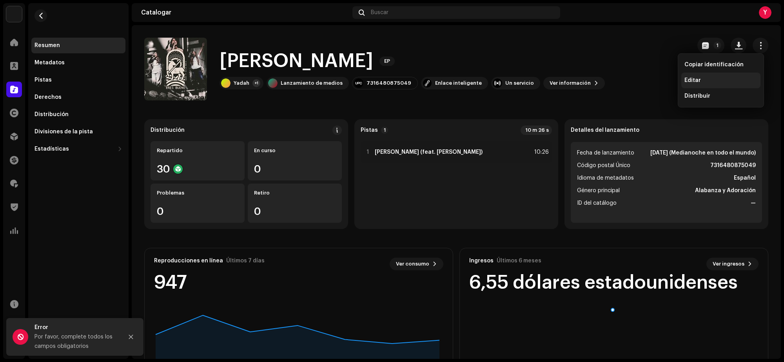
click at [714, 81] on div "Editar" at bounding box center [720, 80] width 73 height 6
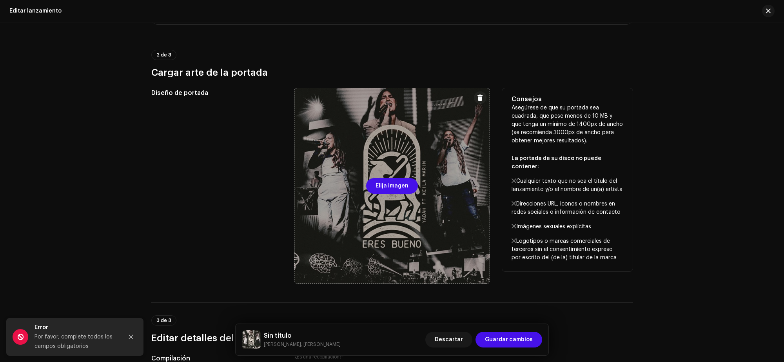
scroll to position [49, 0]
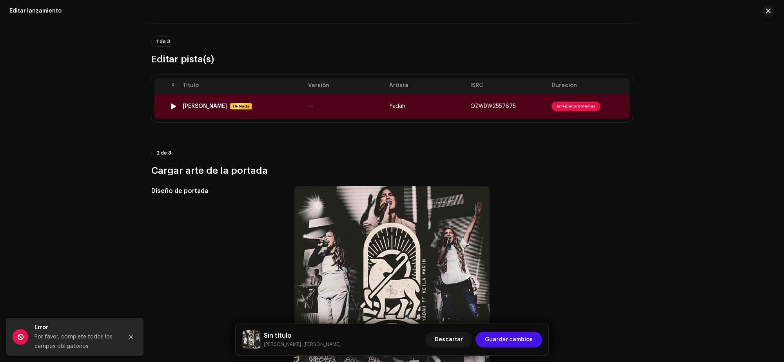
click at [339, 104] on td "—" at bounding box center [345, 106] width 81 height 25
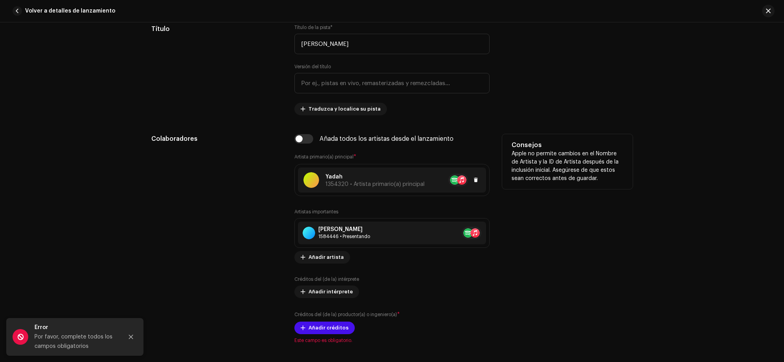
scroll to position [441, 0]
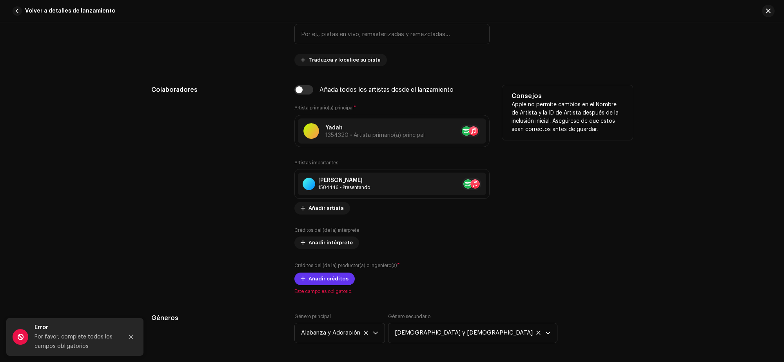
click at [314, 277] on font "Añadir créditos" at bounding box center [328, 278] width 40 height 5
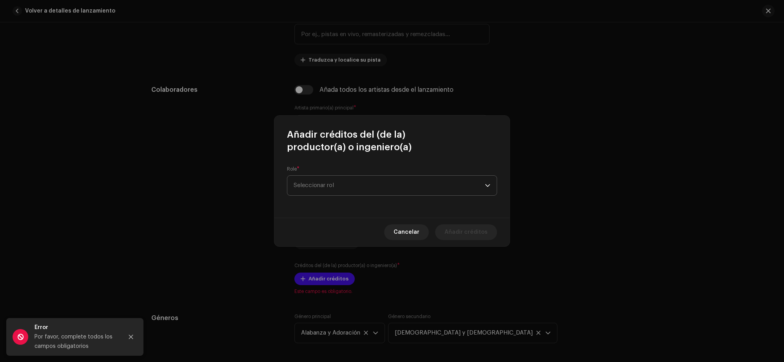
click at [341, 179] on span "Seleccionar rol" at bounding box center [389, 186] width 191 height 20
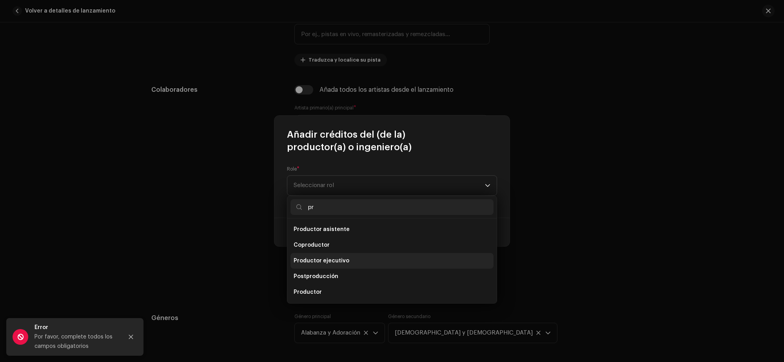
type input "pr"
click at [355, 261] on li "Productor ejecutivo" at bounding box center [391, 261] width 203 height 16
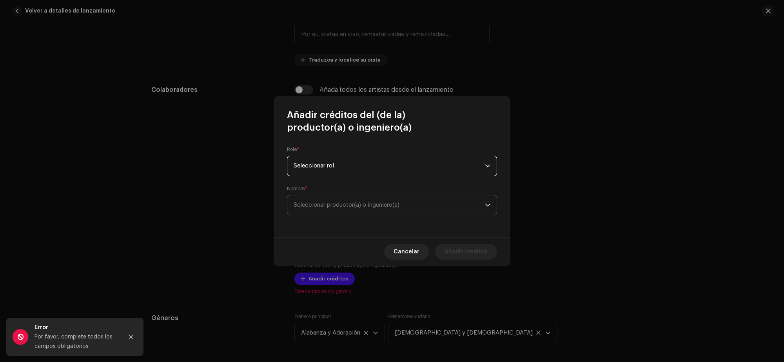
click at [340, 206] on span "Seleccionar productor(a) o ingeniero(a)" at bounding box center [347, 205] width 106 height 6
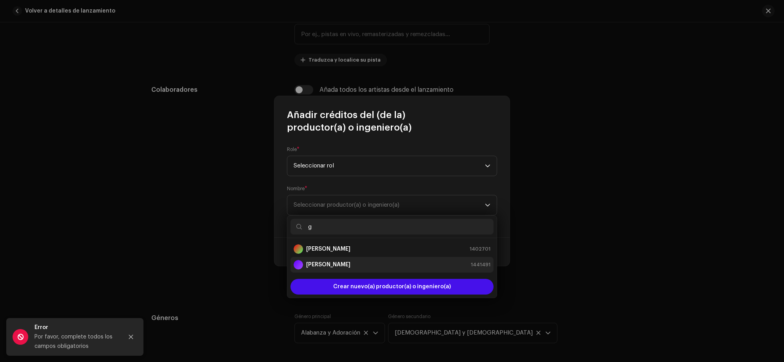
type input "g"
click at [345, 269] on div "[PERSON_NAME]" at bounding box center [322, 264] width 57 height 9
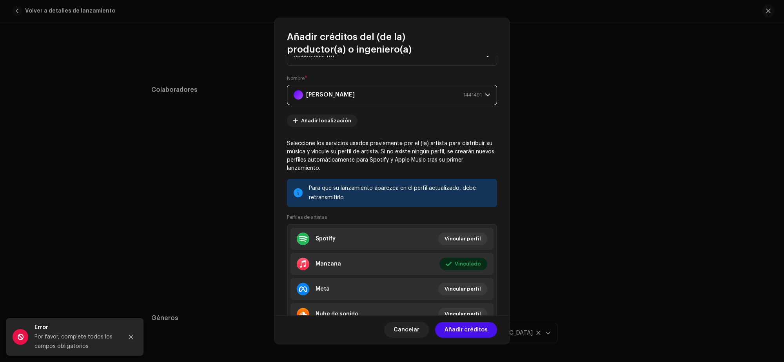
scroll to position [67, 0]
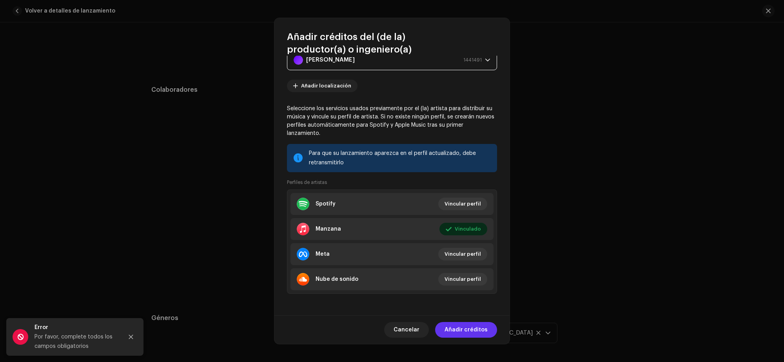
click at [460, 327] on font "Añadir créditos" at bounding box center [465, 329] width 43 height 5
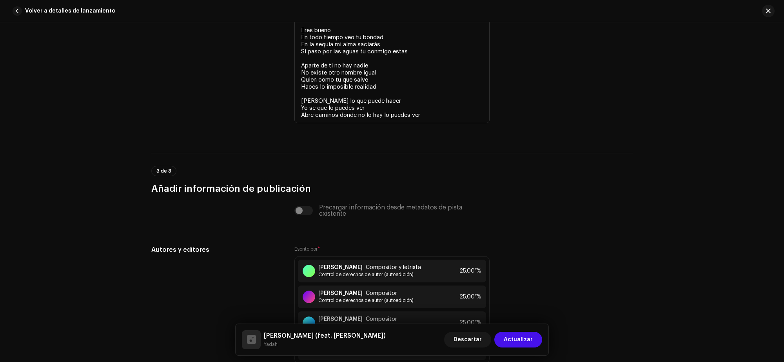
scroll to position [1729, 0]
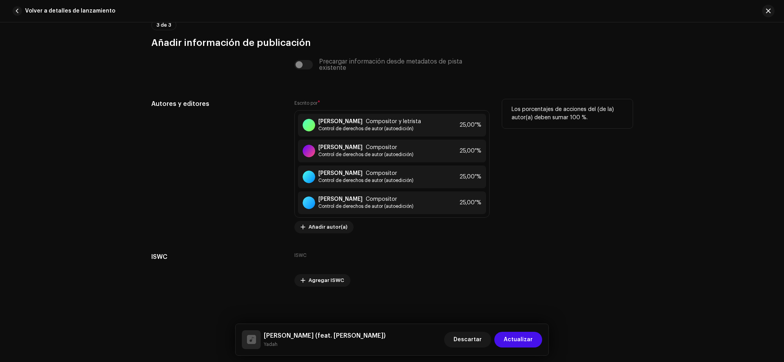
click at [551, 220] on div "Los porcentajes de acciones del (de la) autor(a) deben sumar 100 %." at bounding box center [567, 166] width 131 height 134
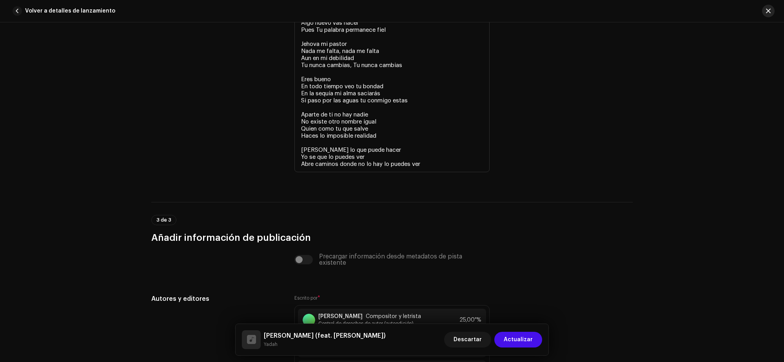
click at [773, 10] on button "button" at bounding box center [768, 11] width 13 height 13
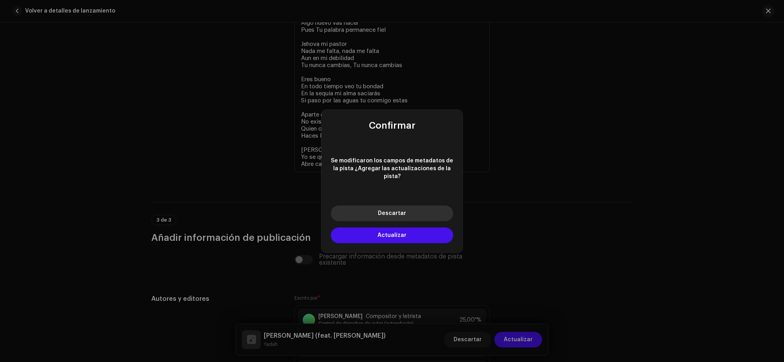
click at [393, 210] on font "Descartar" at bounding box center [392, 212] width 28 height 5
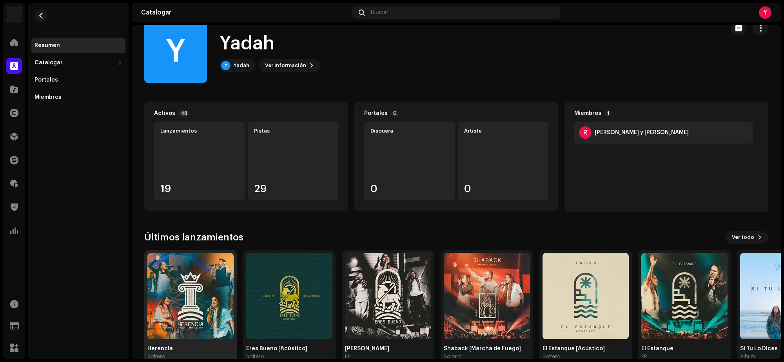
scroll to position [33, 0]
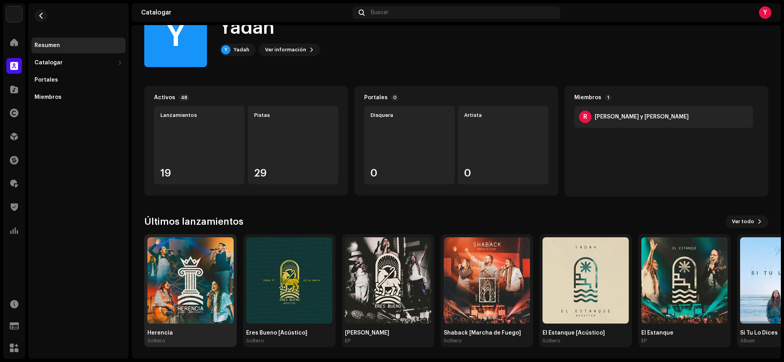
click at [199, 281] on img at bounding box center [190, 280] width 86 height 86
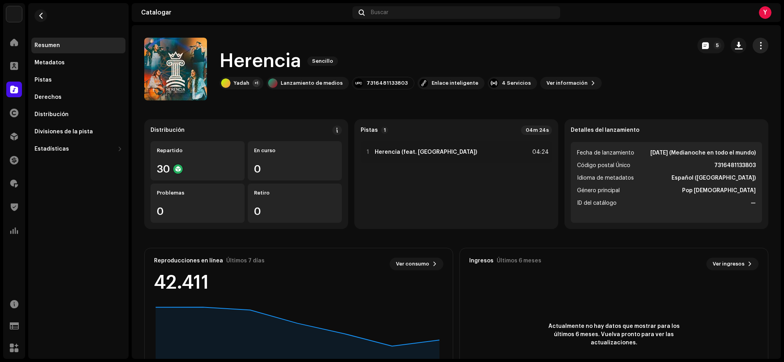
click at [757, 42] on span "button" at bounding box center [760, 45] width 7 height 6
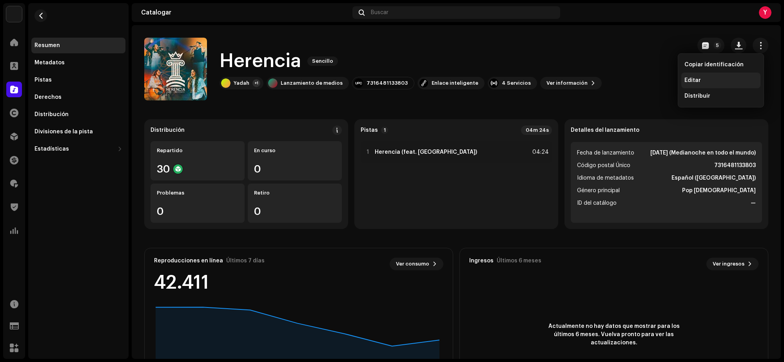
click at [706, 84] on div "Editar" at bounding box center [720, 81] width 79 height 16
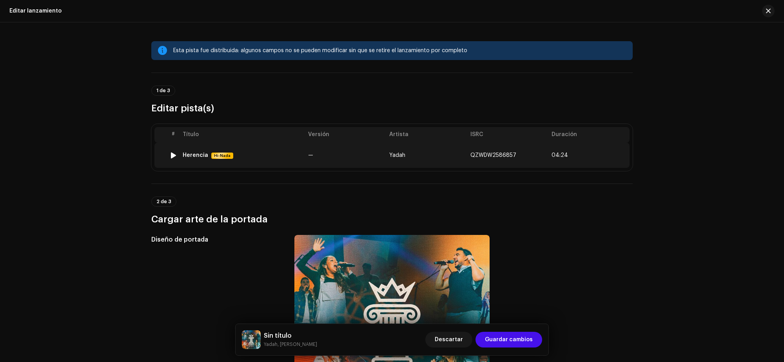
click at [348, 156] on td "—" at bounding box center [345, 155] width 81 height 25
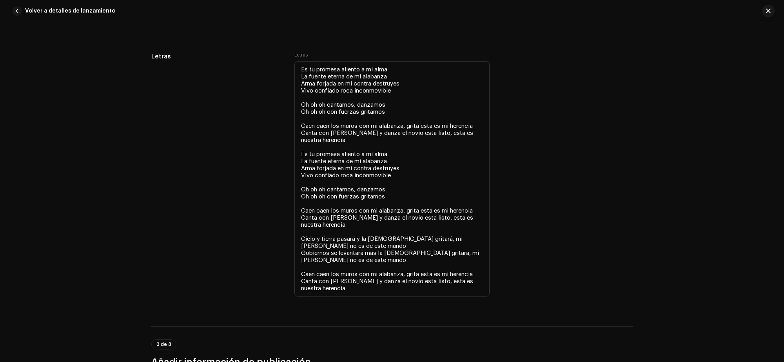
scroll to position [1214, 0]
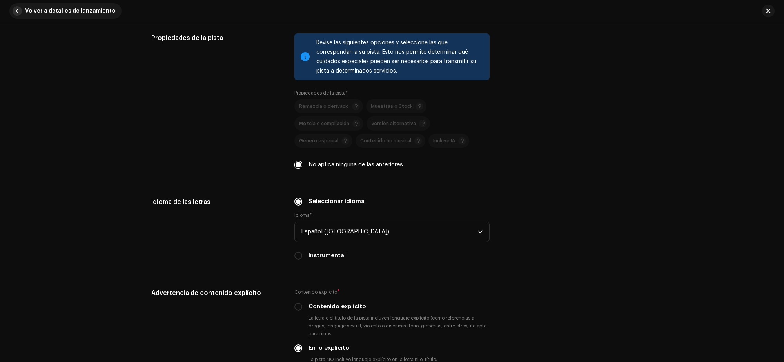
click at [38, 8] on font "Volver a detalles de lanzamiento" at bounding box center [70, 10] width 90 height 5
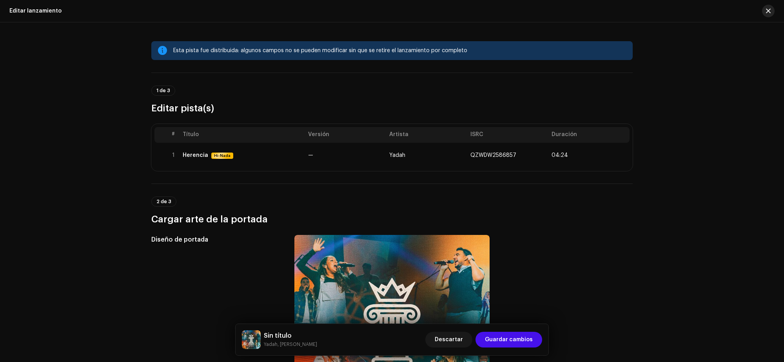
click at [771, 11] on button "button" at bounding box center [768, 11] width 13 height 13
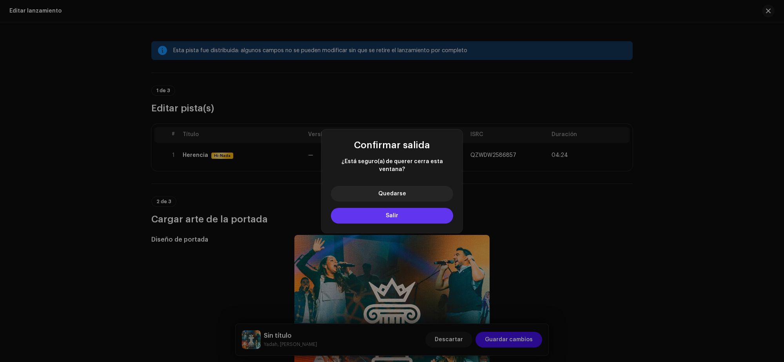
drag, startPoint x: 373, startPoint y: 209, endPoint x: 353, endPoint y: 214, distance: 21.0
click at [373, 209] on button "Salir" at bounding box center [392, 216] width 122 height 16
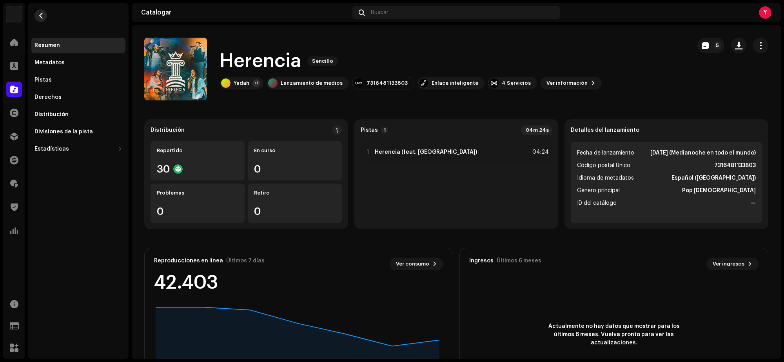
click at [42, 16] on span "button" at bounding box center [41, 16] width 6 height 6
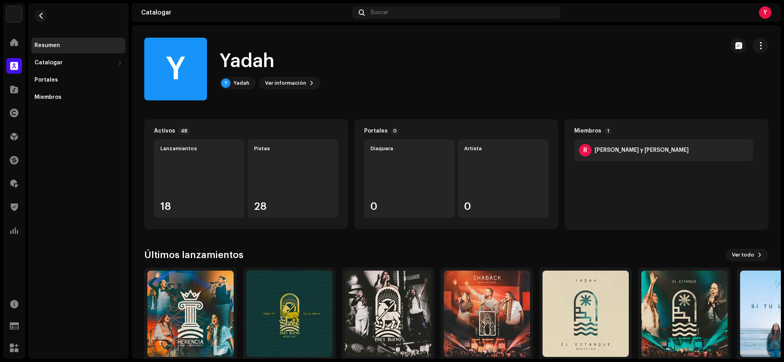
scroll to position [33, 0]
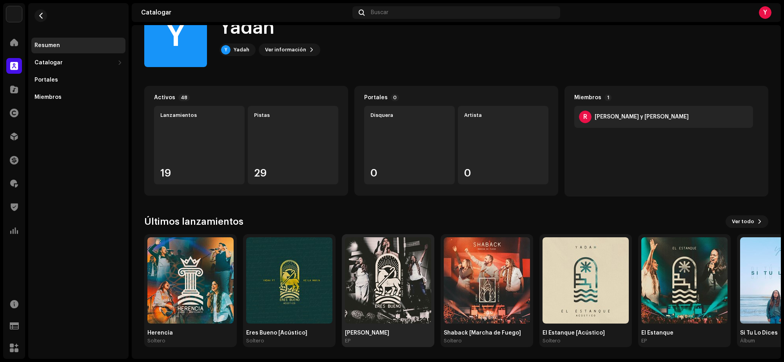
click at [385, 291] on img at bounding box center [388, 280] width 86 height 86
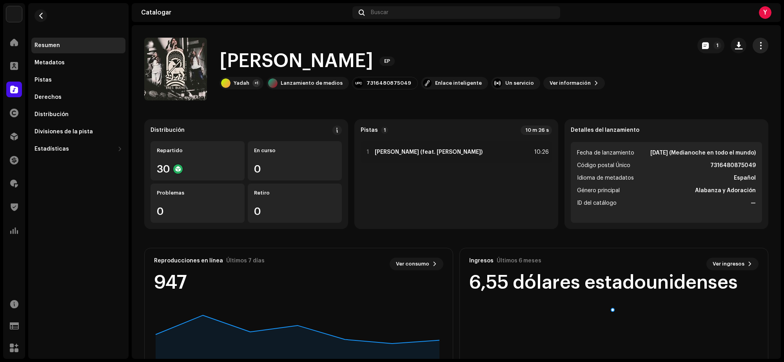
click at [759, 47] on span "button" at bounding box center [760, 45] width 7 height 6
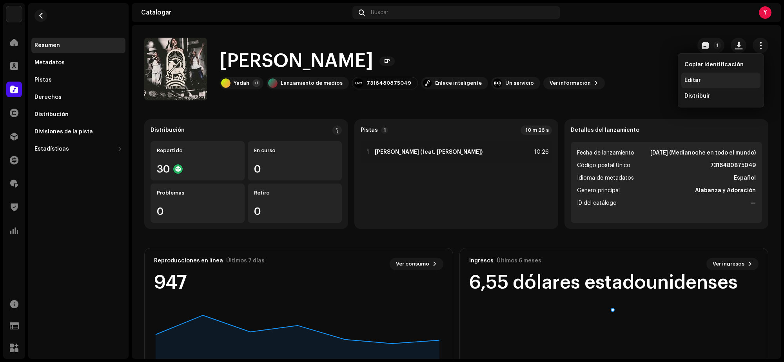
click at [700, 80] on div "Editar" at bounding box center [720, 80] width 73 height 6
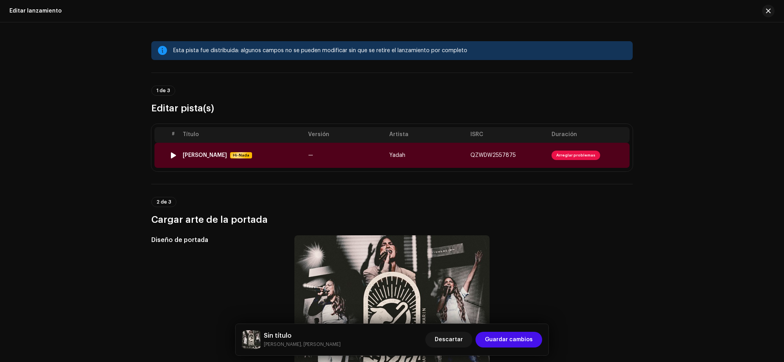
click at [318, 163] on td "—" at bounding box center [345, 155] width 81 height 25
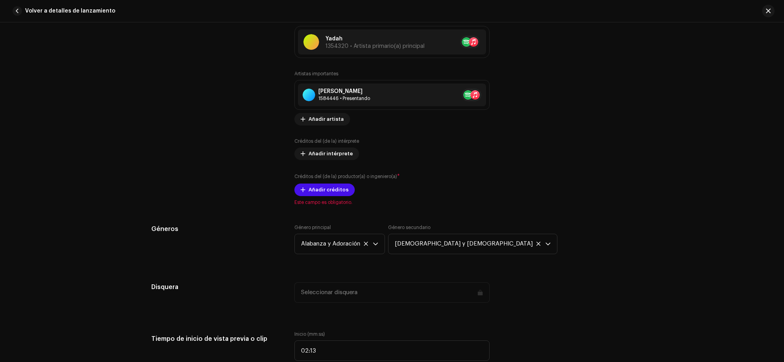
scroll to position [539, 0]
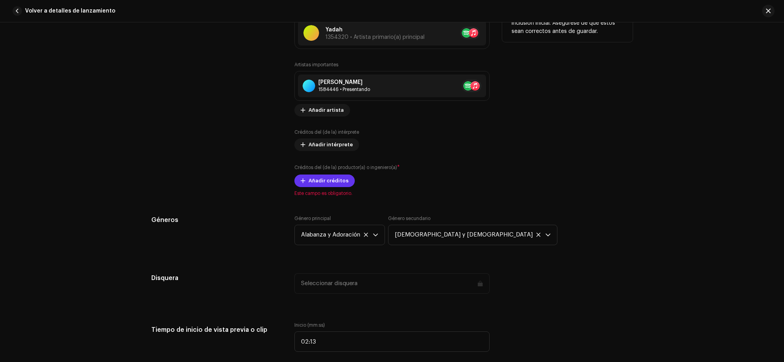
click at [325, 178] on font "Añadir créditos" at bounding box center [328, 180] width 40 height 5
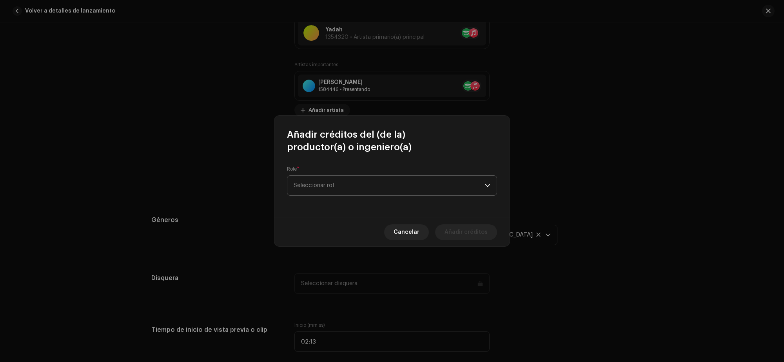
click at [341, 192] on span "Seleccionar rol" at bounding box center [389, 186] width 191 height 20
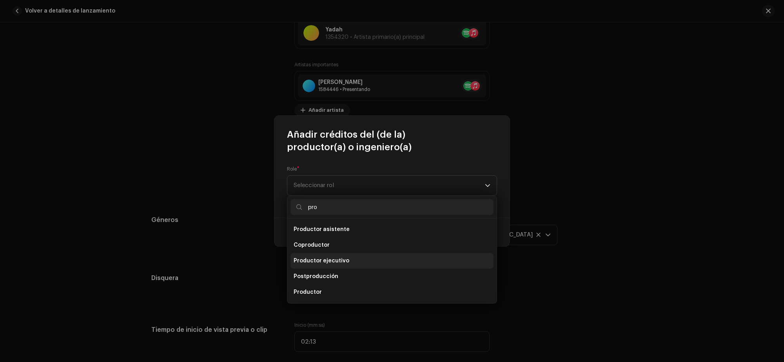
type input "pro"
click at [333, 259] on font "Productor ejecutivo" at bounding box center [322, 260] width 56 height 5
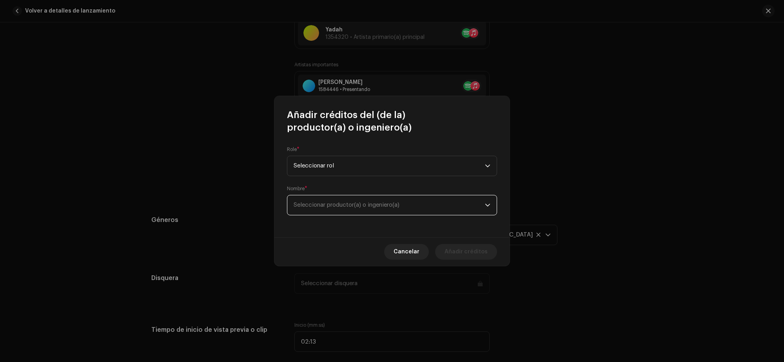
click at [330, 203] on font "Seleccionar productor(a) o ingeniero(a)" at bounding box center [347, 205] width 106 height 6
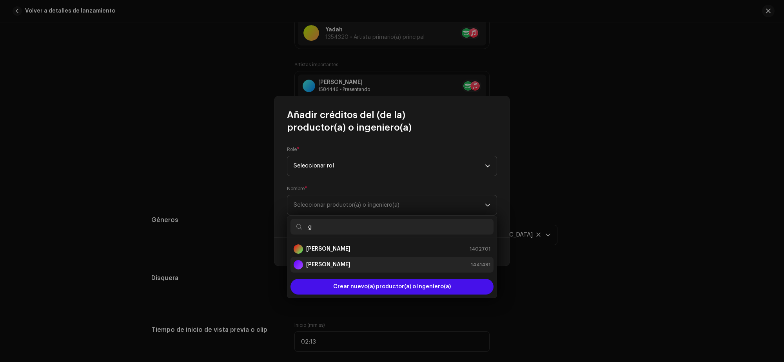
type input "g"
click at [330, 268] on strong "[PERSON_NAME]" at bounding box center [328, 265] width 44 height 8
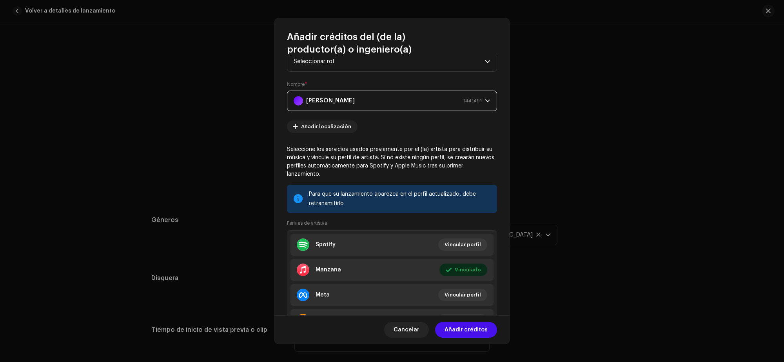
scroll to position [67, 0]
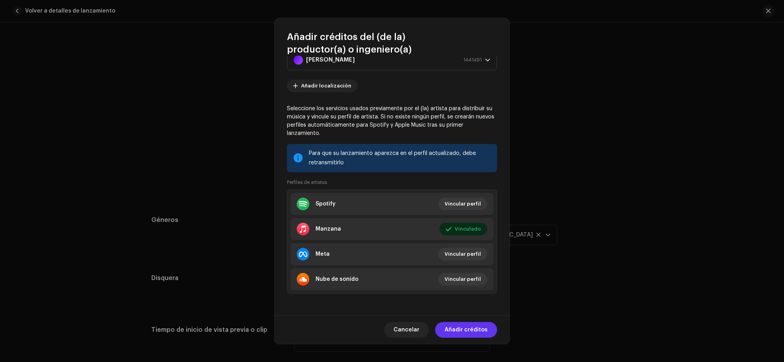
click at [467, 332] on font "Añadir créditos" at bounding box center [465, 329] width 43 height 5
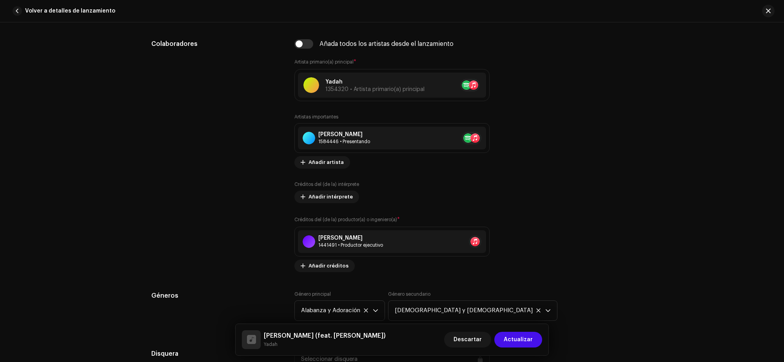
scroll to position [490, 0]
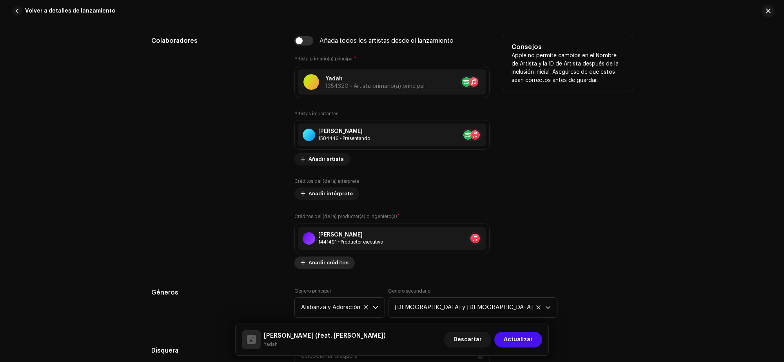
click at [326, 265] on font "Añadir créditos" at bounding box center [328, 262] width 40 height 5
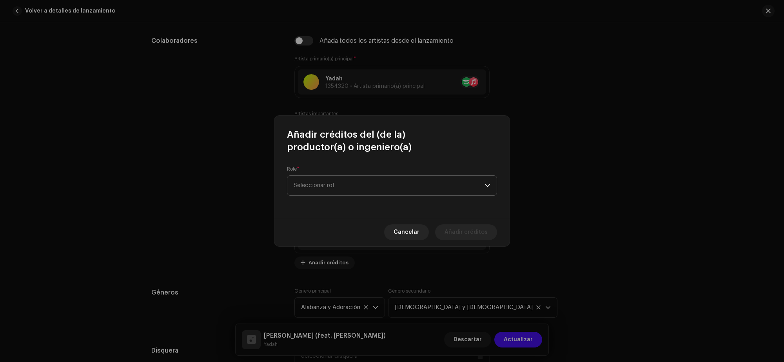
click at [347, 189] on span "Seleccionar rol" at bounding box center [389, 186] width 191 height 20
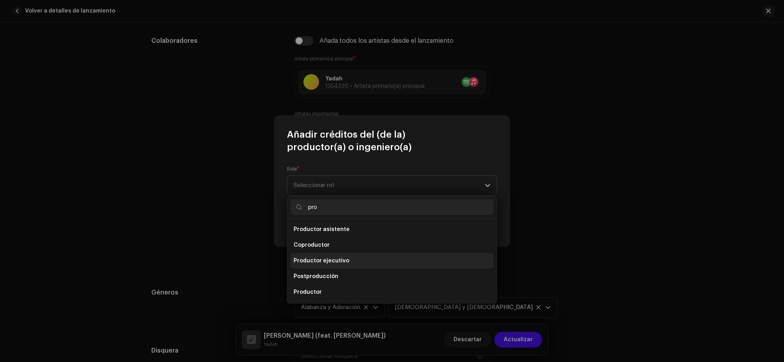
type input "pro"
click at [344, 257] on span "Productor ejecutivo" at bounding box center [322, 261] width 56 height 8
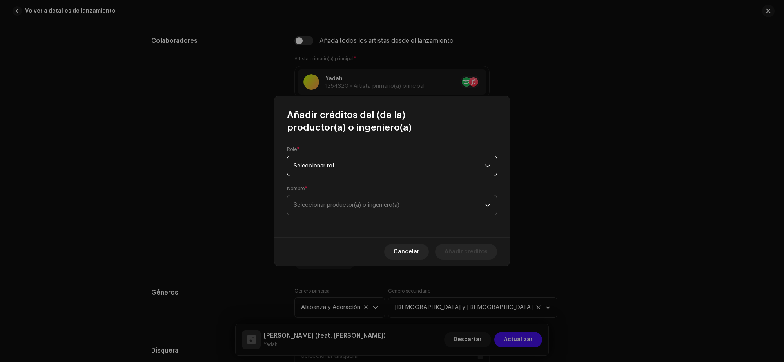
click at [331, 209] on span "Seleccionar productor(a) o ingeniero(a)" at bounding box center [389, 205] width 191 height 20
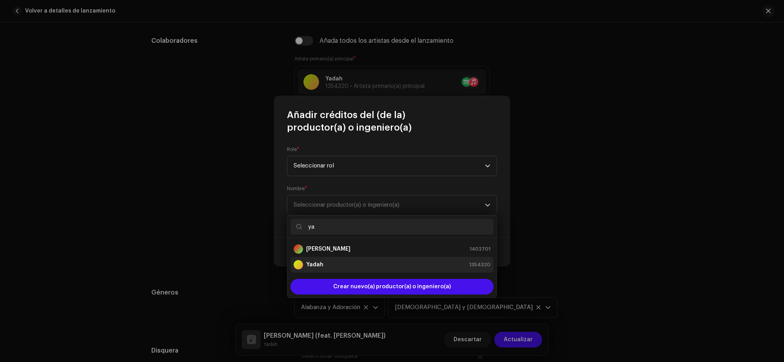
type input "ya"
click at [337, 267] on div "Yadah 1354320" at bounding box center [392, 264] width 197 height 9
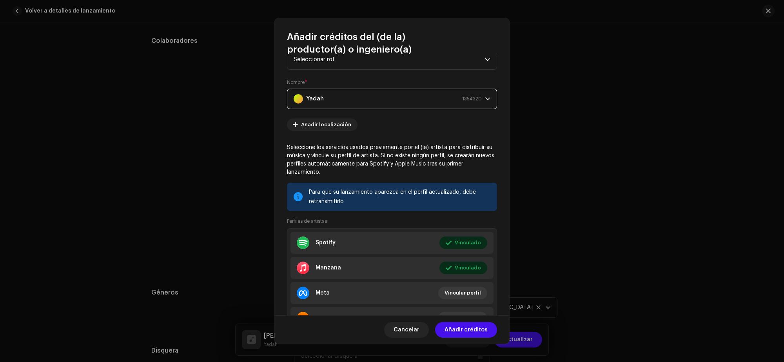
scroll to position [67, 0]
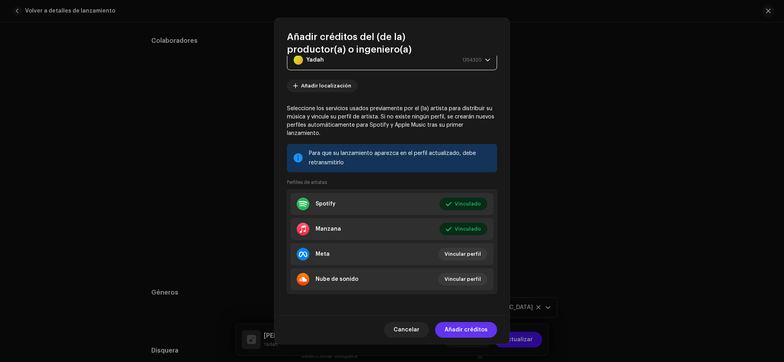
click at [468, 330] on font "Añadir créditos" at bounding box center [465, 329] width 43 height 5
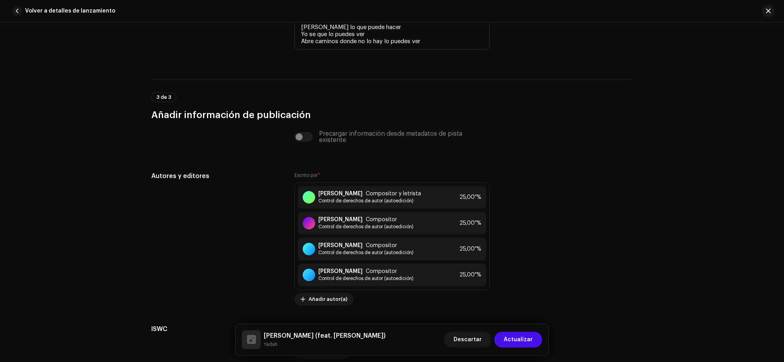
scroll to position [1754, 0]
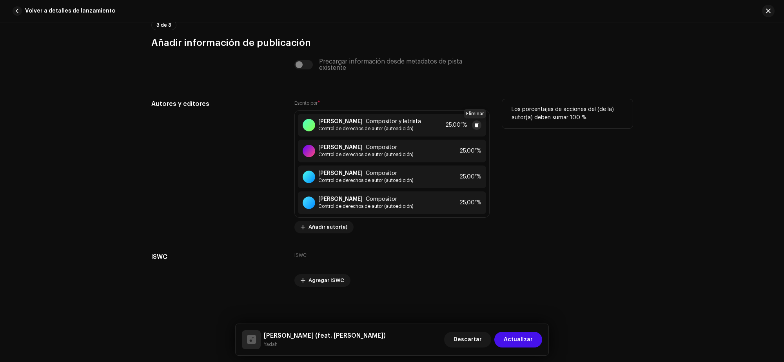
click at [474, 126] on span at bounding box center [476, 125] width 5 height 6
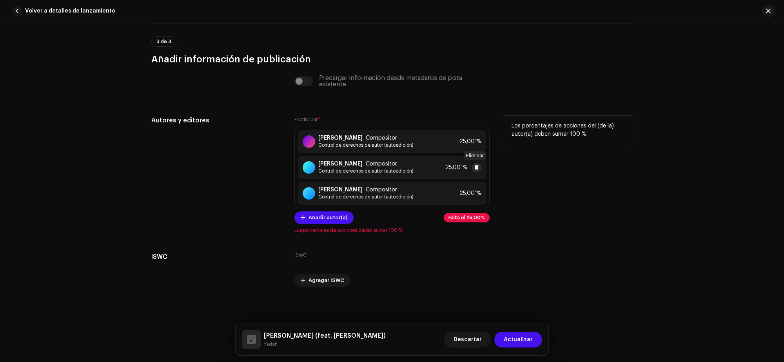
click at [474, 169] on span at bounding box center [476, 167] width 5 height 6
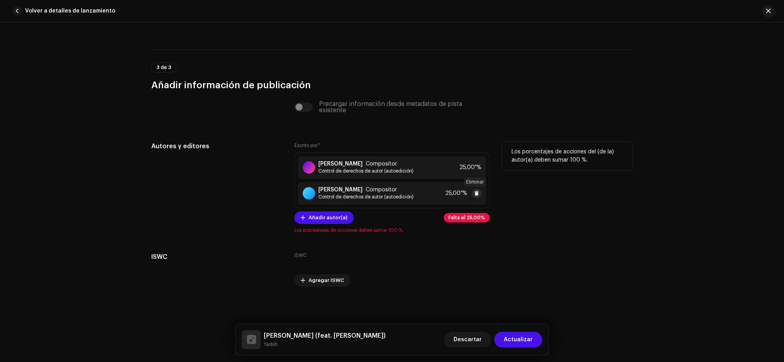
click at [474, 195] on span at bounding box center [476, 193] width 5 height 6
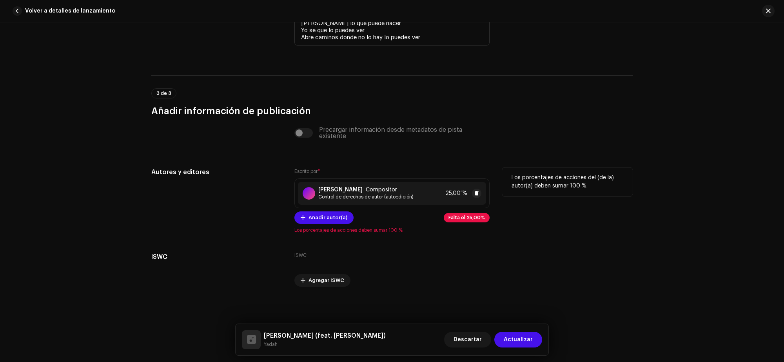
click at [367, 195] on font "Control de derechos de autor (autoedición)" at bounding box center [365, 196] width 95 height 5
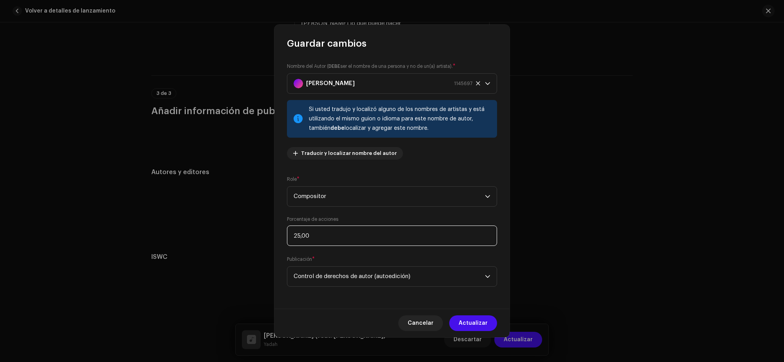
click at [331, 236] on input "25,00" at bounding box center [392, 235] width 210 height 20
click at [330, 238] on input "25,00" at bounding box center [392, 235] width 210 height 20
type input "50,00"
click at [347, 218] on div "Porcentaje de acciones 50,00" at bounding box center [392, 231] width 210 height 30
click at [473, 317] on span "Actualizar" at bounding box center [473, 323] width 29 height 16
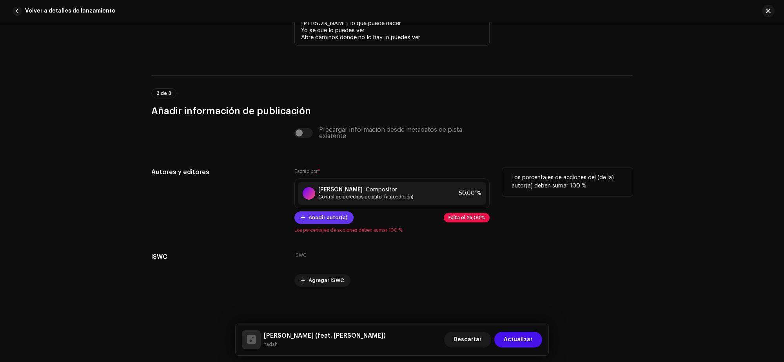
click at [317, 217] on font "Añadir autor(a)" at bounding box center [327, 217] width 39 height 5
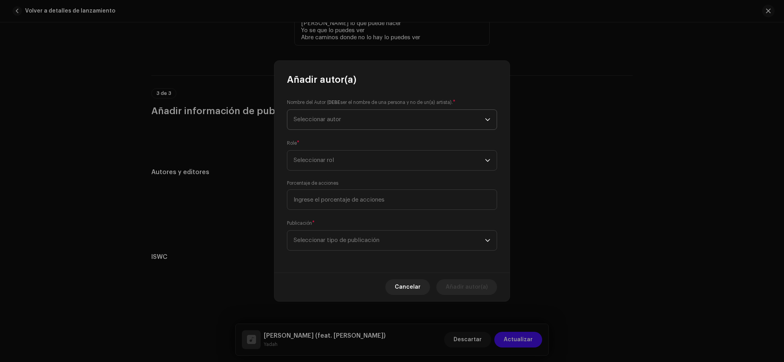
click at [362, 128] on span "Seleccionar autor" at bounding box center [389, 120] width 191 height 20
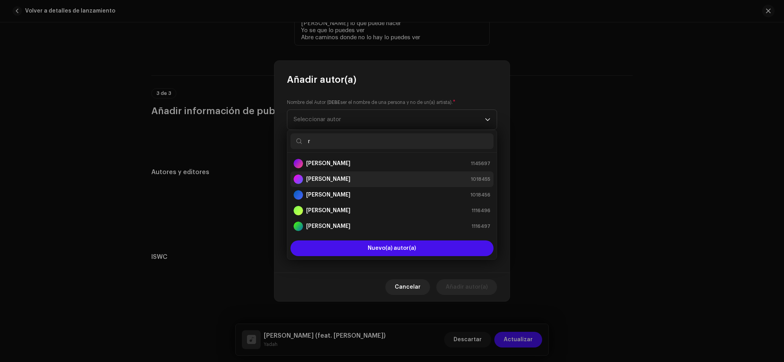
type input "r"
click at [347, 181] on div "[PERSON_NAME] 1018455" at bounding box center [392, 178] width 197 height 9
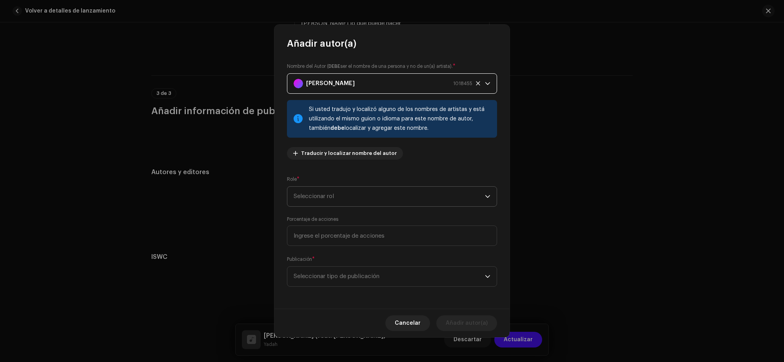
click at [339, 191] on span "Seleccionar rol" at bounding box center [389, 197] width 191 height 20
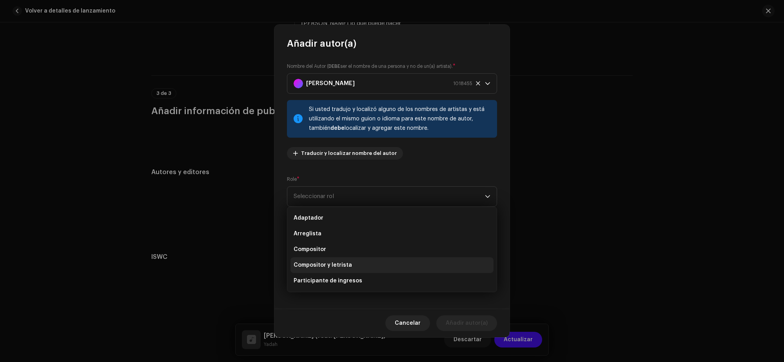
click at [363, 262] on li "Compositor y letrista" at bounding box center [391, 265] width 203 height 16
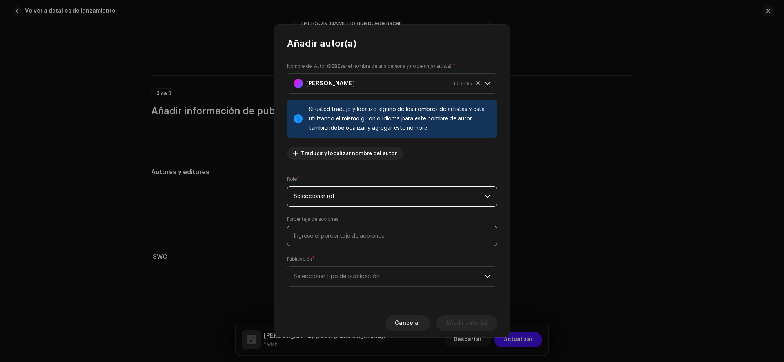
click at [369, 234] on input at bounding box center [392, 235] width 210 height 20
type input "25,00"
click at [365, 273] on span "Seleccionar tipo de publicación" at bounding box center [389, 277] width 191 height 20
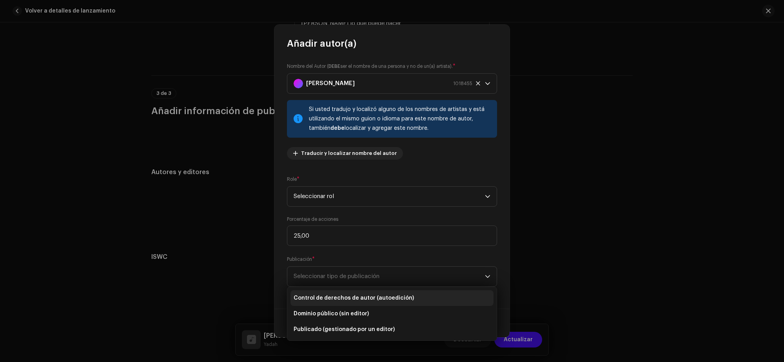
click at [348, 296] on font "Control de derechos de autor (autoedición)" at bounding box center [354, 297] width 120 height 5
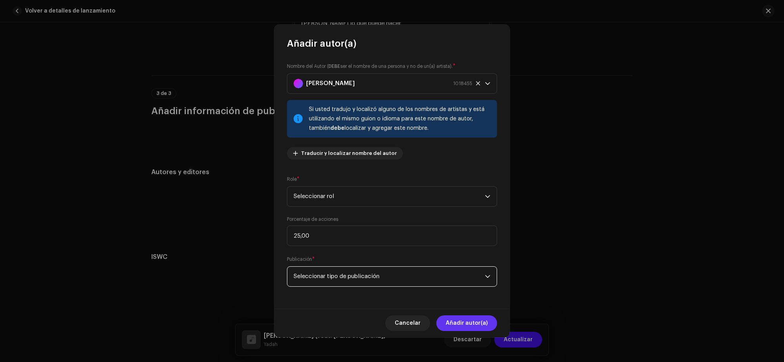
click at [477, 325] on font "Añadir autor(a)" at bounding box center [467, 322] width 42 height 5
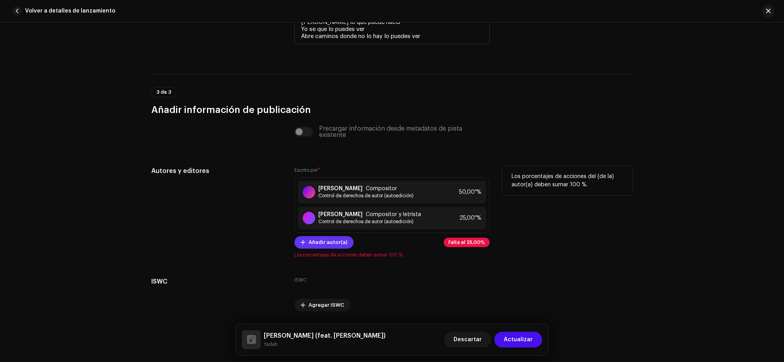
click at [330, 245] on font "Añadir autor(a)" at bounding box center [327, 241] width 39 height 5
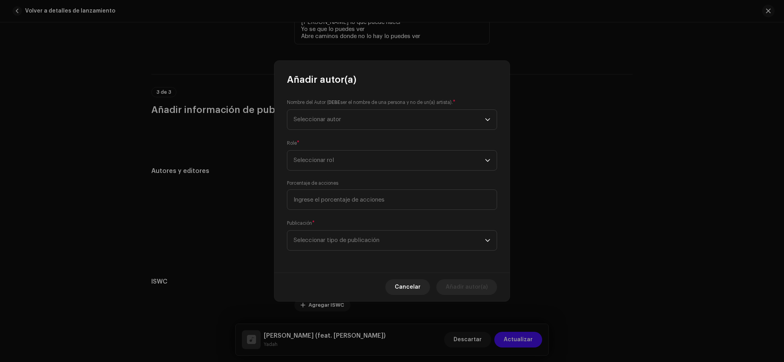
click at [332, 131] on div "Nombre del Autor ( DEBE ser el nombre de una persona y no de un(a) artista). * …" at bounding box center [391, 179] width 235 height 187
click at [332, 126] on span "Seleccionar autor" at bounding box center [389, 120] width 191 height 20
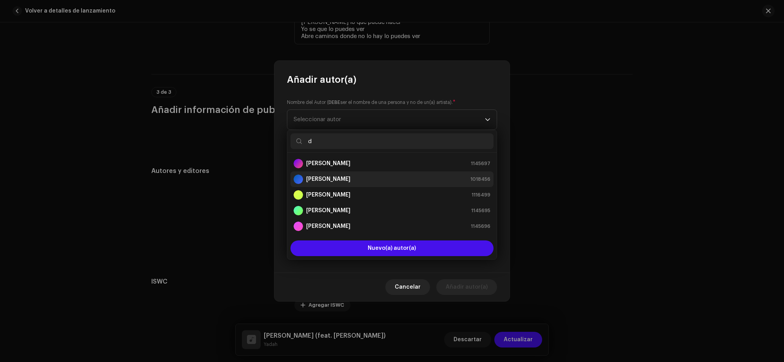
type input "d"
click at [352, 184] on li "[PERSON_NAME] 1018456" at bounding box center [391, 179] width 203 height 16
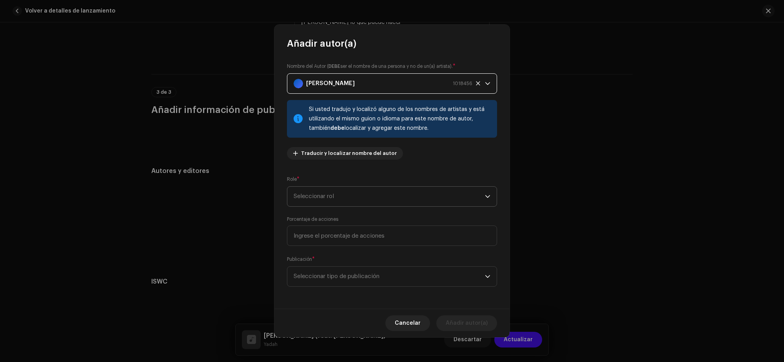
click at [342, 198] on span "Seleccionar rol" at bounding box center [389, 197] width 191 height 20
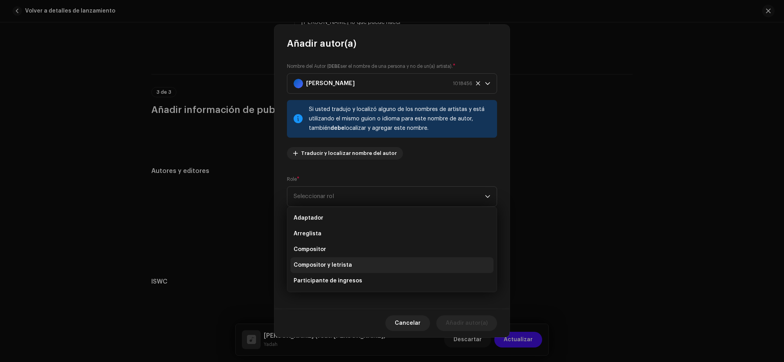
click at [346, 266] on font "Compositor y letrista" at bounding box center [323, 264] width 58 height 5
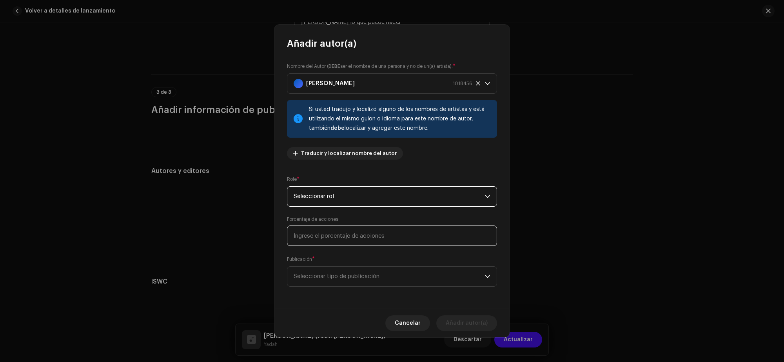
click at [356, 240] on input at bounding box center [392, 235] width 210 height 20
type input "25,00"
click at [361, 276] on font "Seleccionar tipo de publicación" at bounding box center [337, 276] width 86 height 6
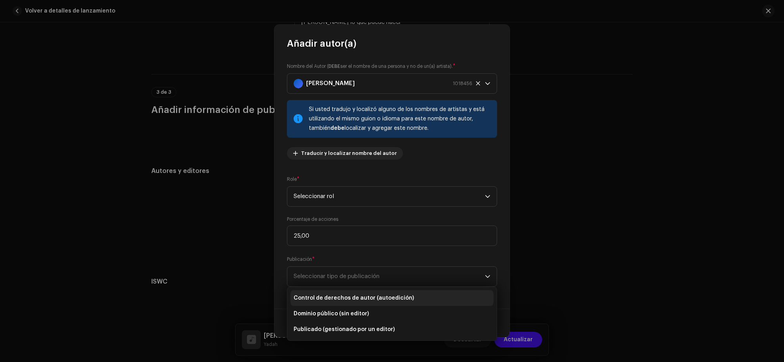
click at [356, 304] on li "Control de derechos de autor (autoedición)" at bounding box center [391, 298] width 203 height 16
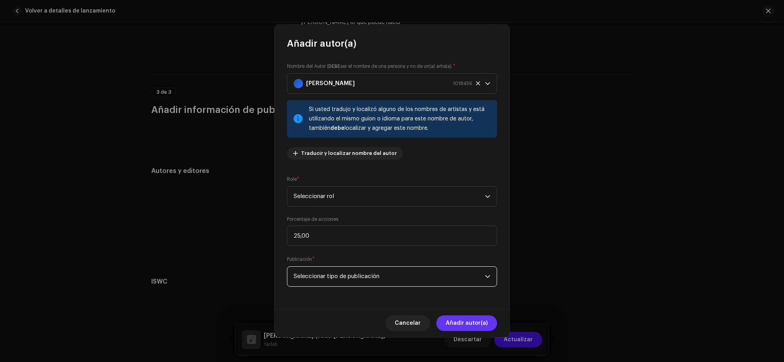
click at [463, 318] on span "Añadir autor(a)" at bounding box center [467, 323] width 42 height 16
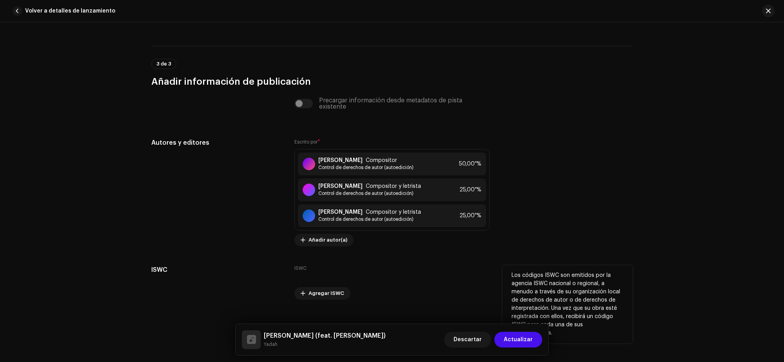
scroll to position [1729, 0]
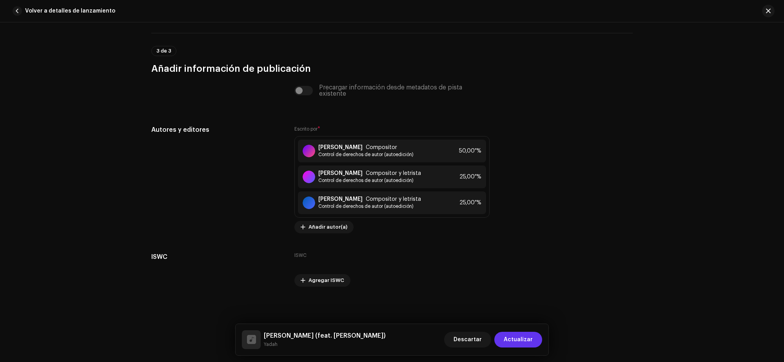
click at [535, 344] on button "Actualizar" at bounding box center [518, 340] width 48 height 16
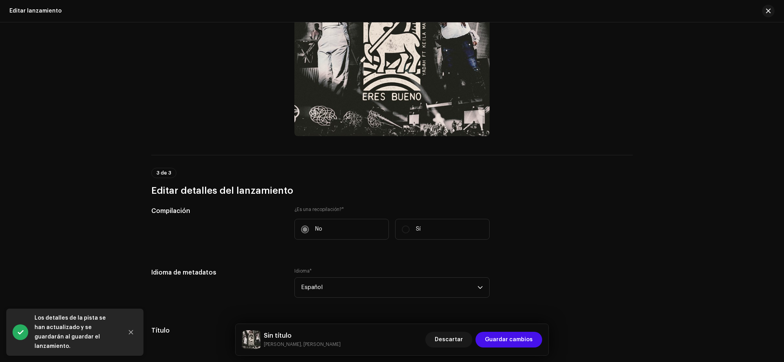
scroll to position [686, 0]
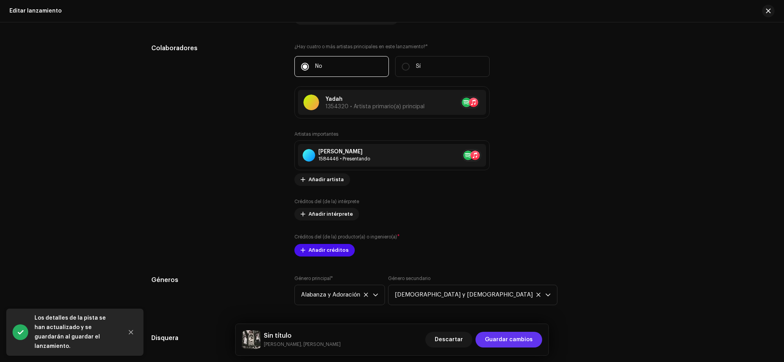
click at [513, 343] on span "Guardar cambios" at bounding box center [509, 340] width 48 height 16
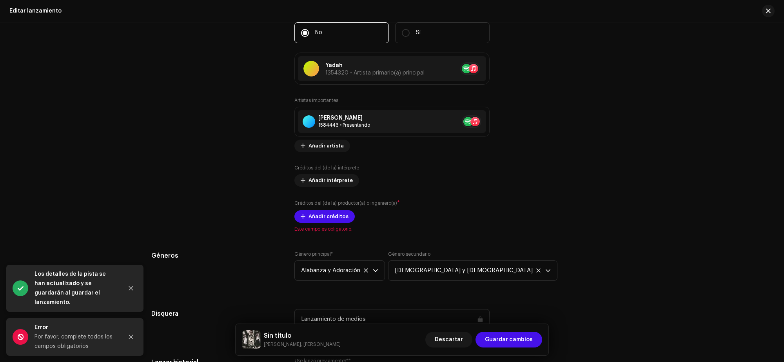
scroll to position [735, 0]
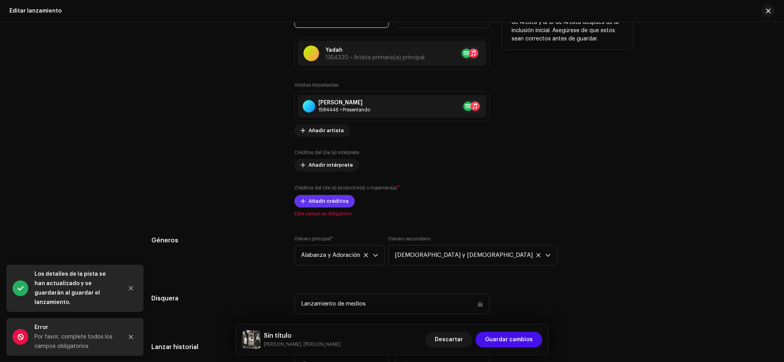
click at [319, 207] on span "Añadir créditos" at bounding box center [328, 201] width 40 height 16
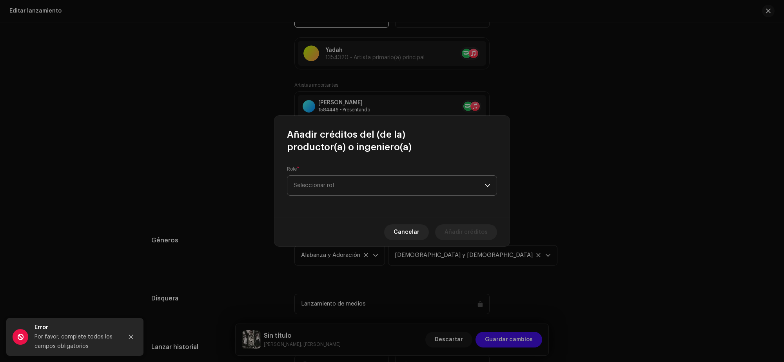
click at [418, 193] on span "Seleccionar rol" at bounding box center [389, 186] width 191 height 20
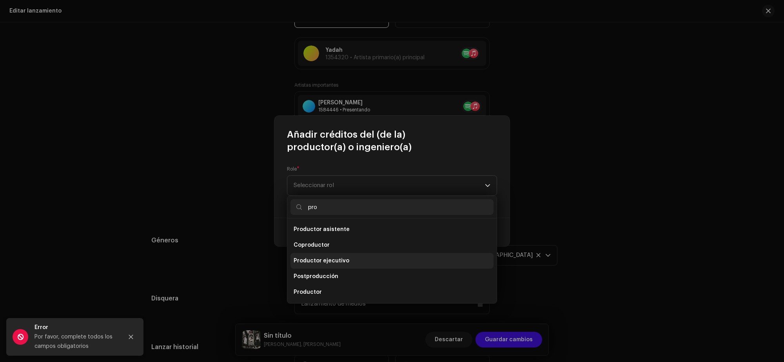
type input "pro"
click at [345, 262] on font "Productor ejecutivo" at bounding box center [322, 260] width 56 height 5
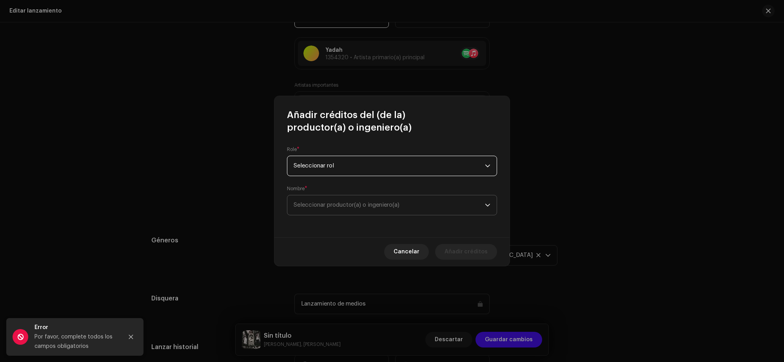
click at [324, 208] on font "Seleccionar productor(a) o ingeniero(a)" at bounding box center [347, 205] width 106 height 6
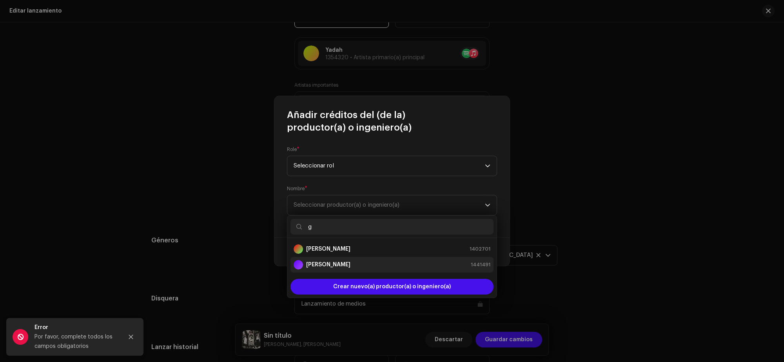
type input "g"
click at [346, 267] on strong "[PERSON_NAME]" at bounding box center [328, 265] width 44 height 8
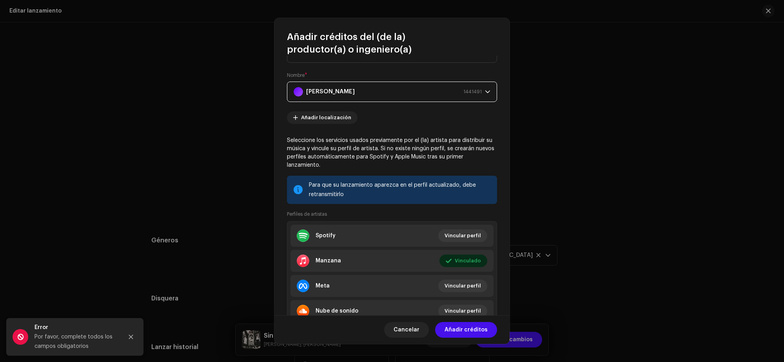
scroll to position [67, 0]
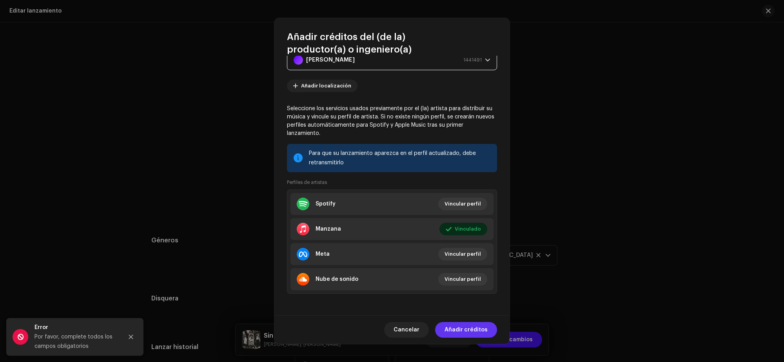
click at [473, 328] on font "Añadir créditos" at bounding box center [465, 329] width 43 height 5
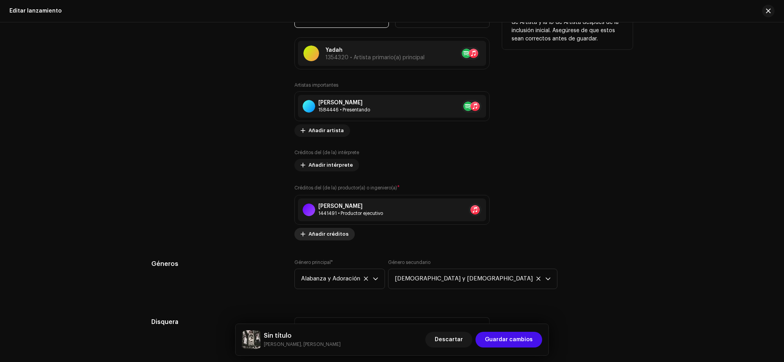
click at [314, 236] on font "Añadir créditos" at bounding box center [328, 233] width 40 height 5
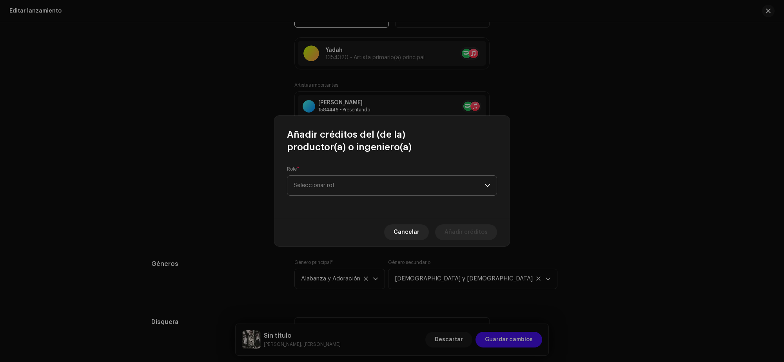
click at [325, 185] on font "Seleccionar rol" at bounding box center [314, 185] width 40 height 6
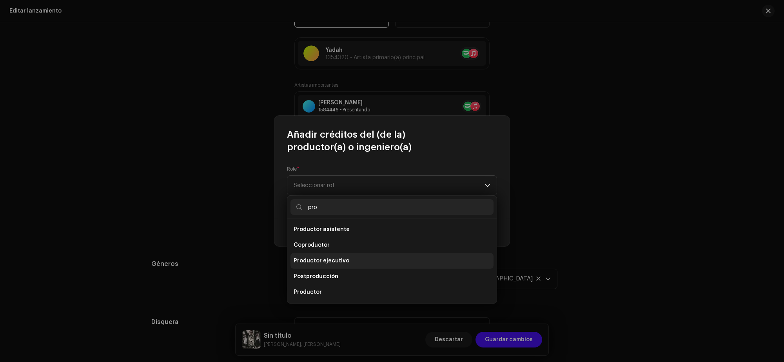
type input "pro"
click at [365, 259] on li "Productor ejecutivo" at bounding box center [391, 261] width 203 height 16
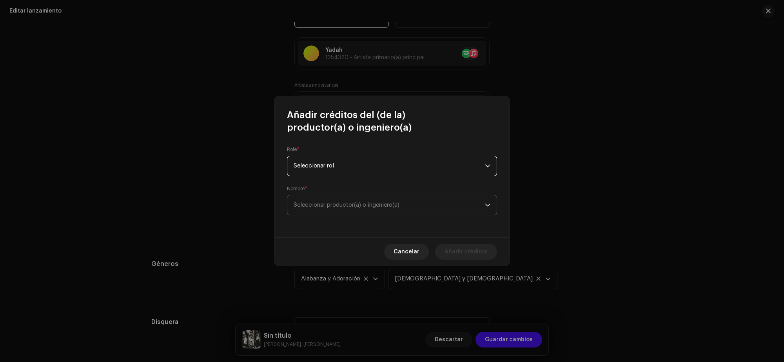
click at [329, 214] on span "Seleccionar productor(a) o ingeniero(a)" at bounding box center [389, 205] width 191 height 20
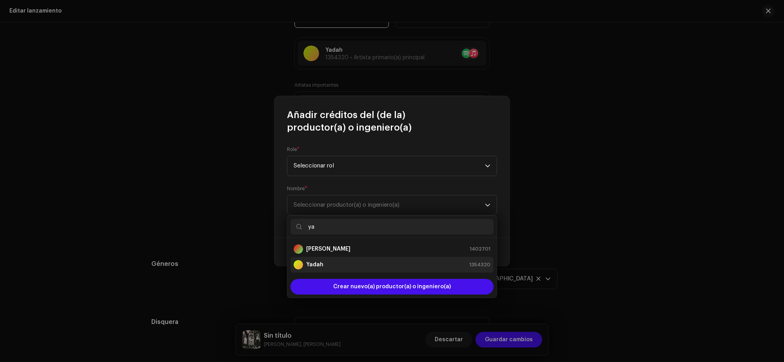
type input "ya"
click at [346, 267] on div "Yadah 1354320" at bounding box center [392, 264] width 197 height 9
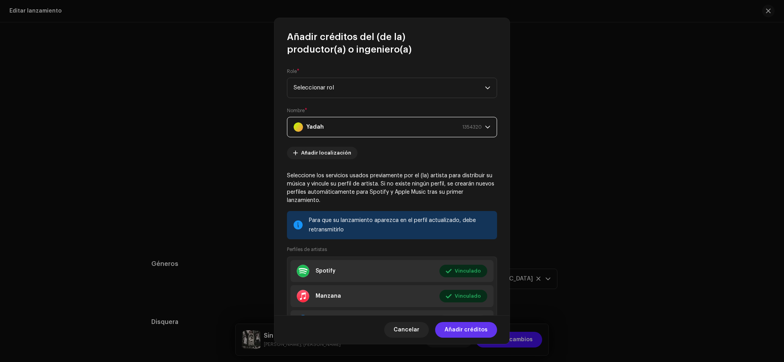
click at [460, 337] on span "Añadir créditos" at bounding box center [465, 330] width 43 height 16
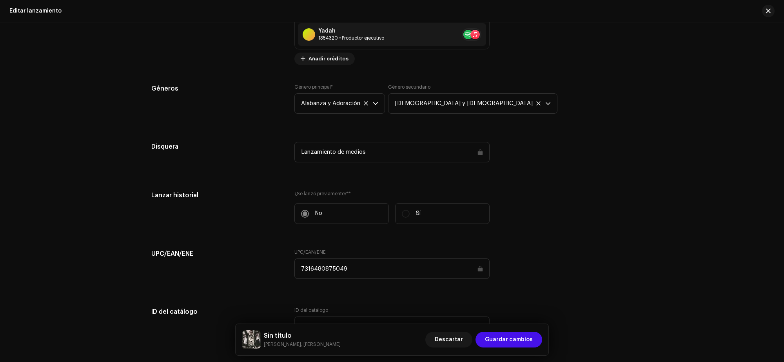
scroll to position [1094, 0]
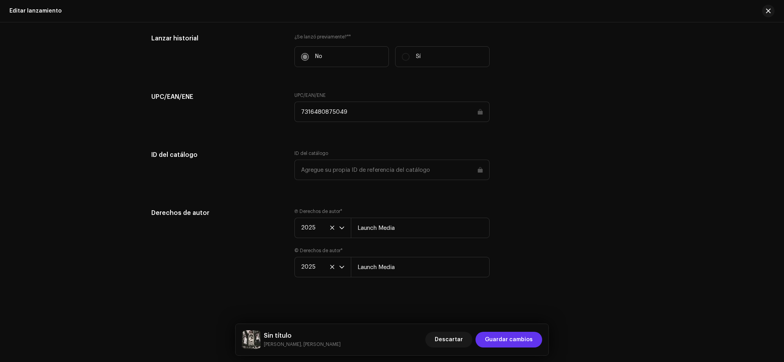
click at [498, 340] on font "Guardar cambios" at bounding box center [509, 339] width 48 height 5
